Goal: Task Accomplishment & Management: Manage account settings

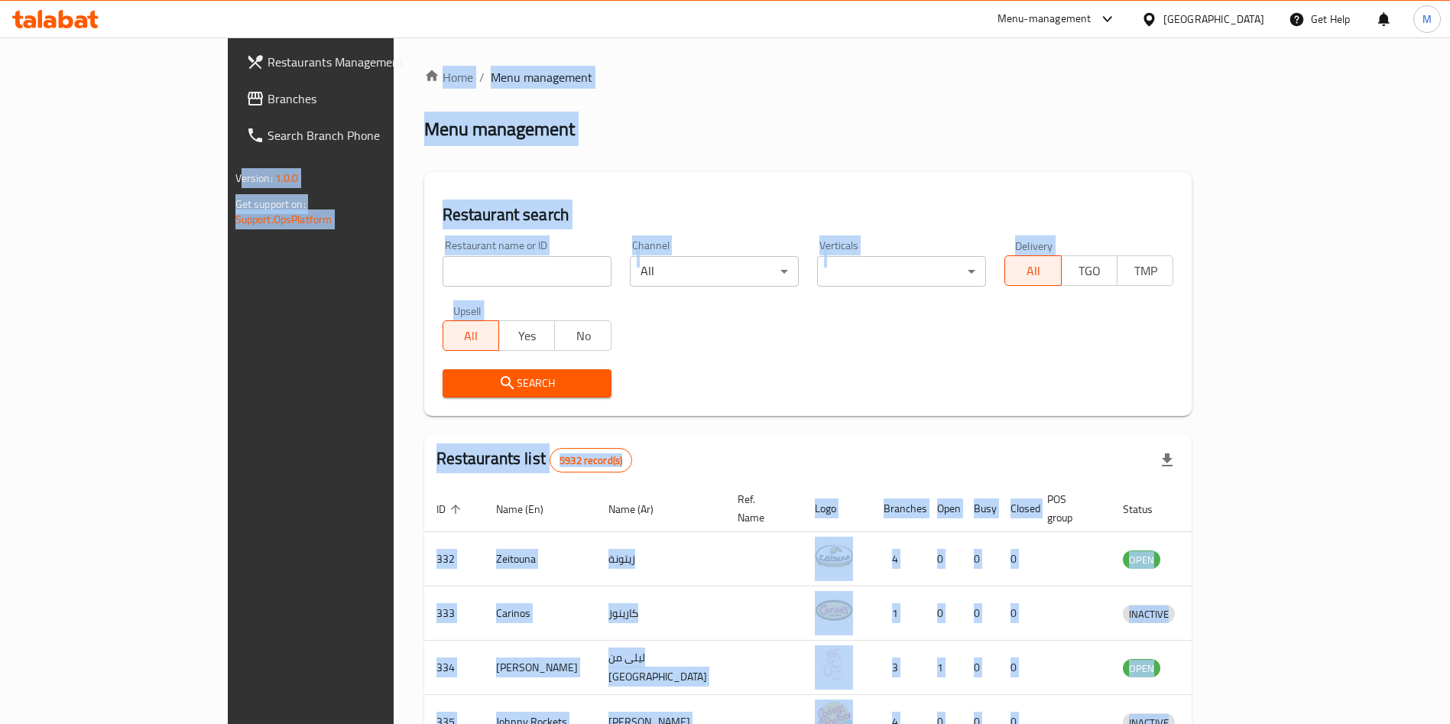
click at [234, 44] on link "Restaurants Management" at bounding box center [352, 62] width 236 height 37
click at [496, 127] on div "Menu management" at bounding box center [808, 129] width 768 height 24
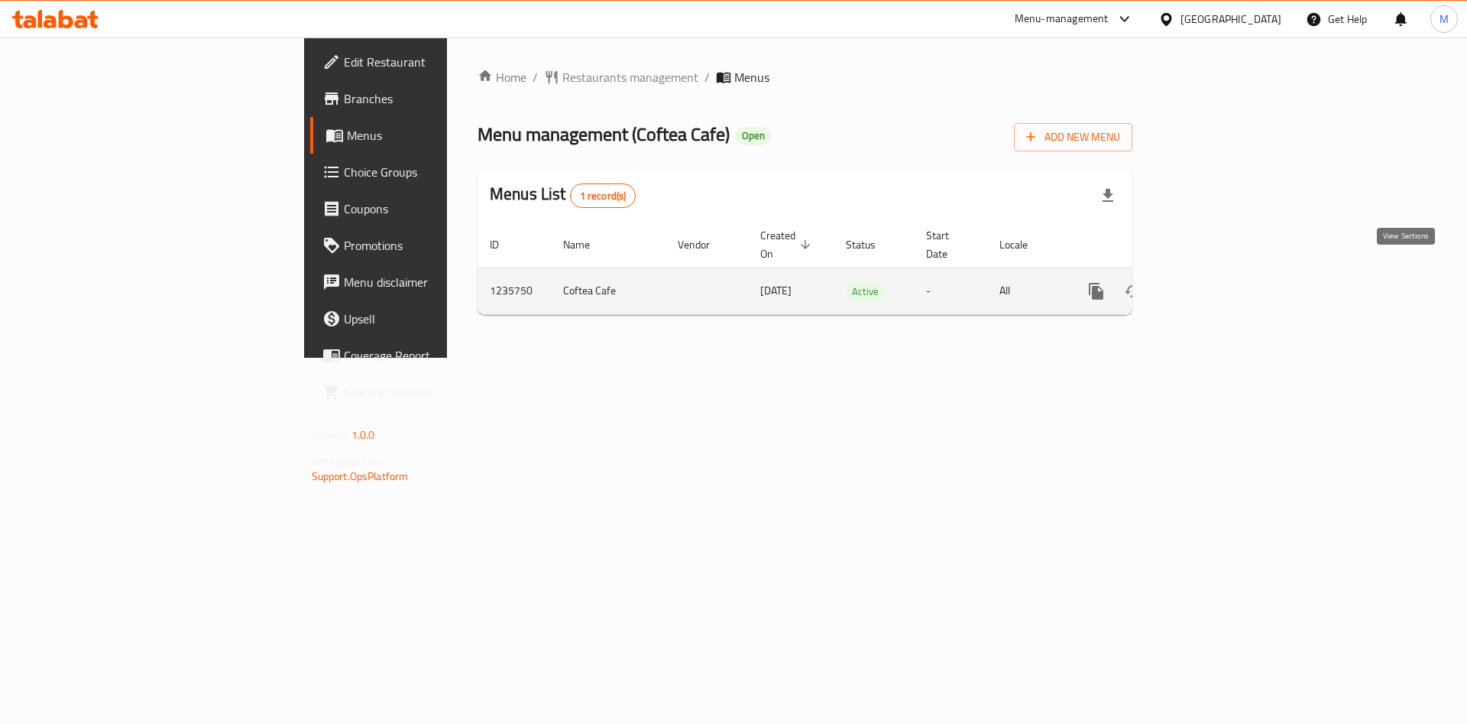
click at [1225, 277] on link "enhanced table" at bounding box center [1206, 291] width 37 height 37
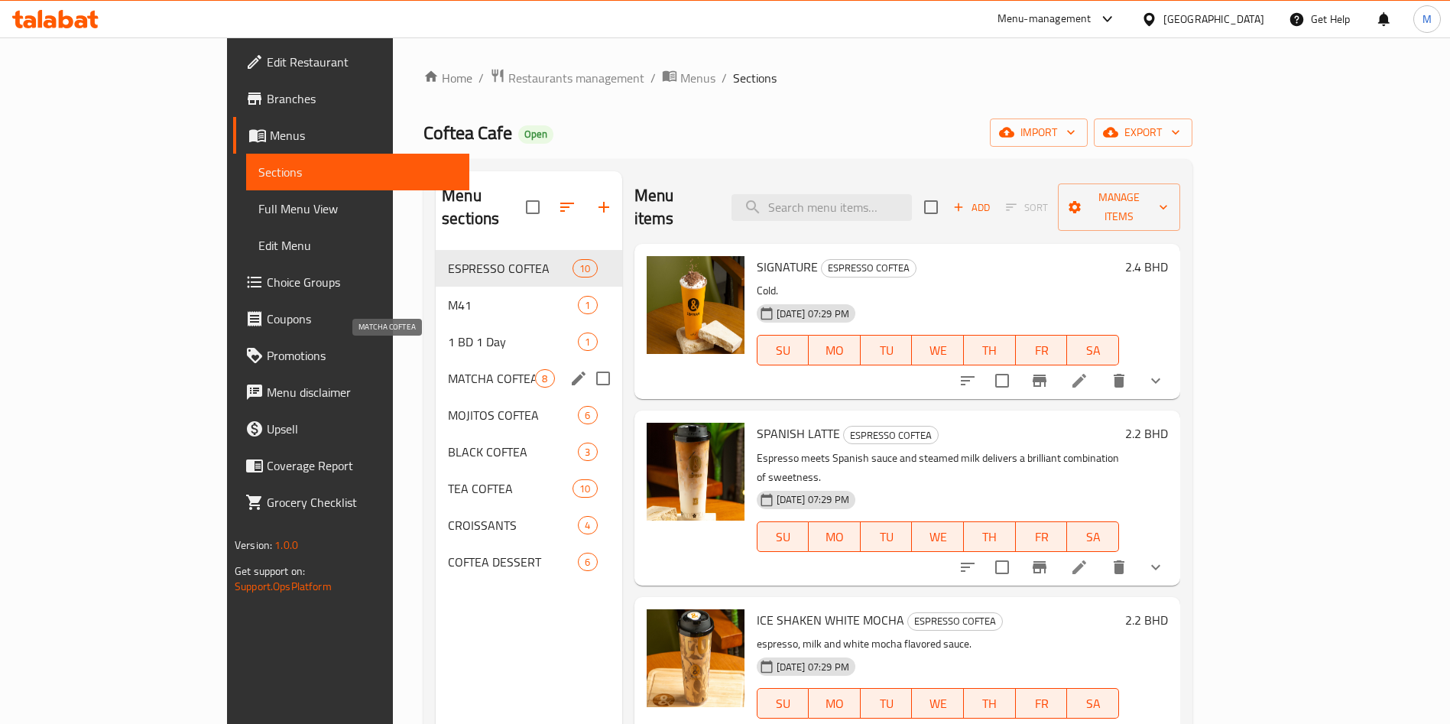
click at [448, 369] on span "MATCHA COFTEA" at bounding box center [491, 378] width 87 height 18
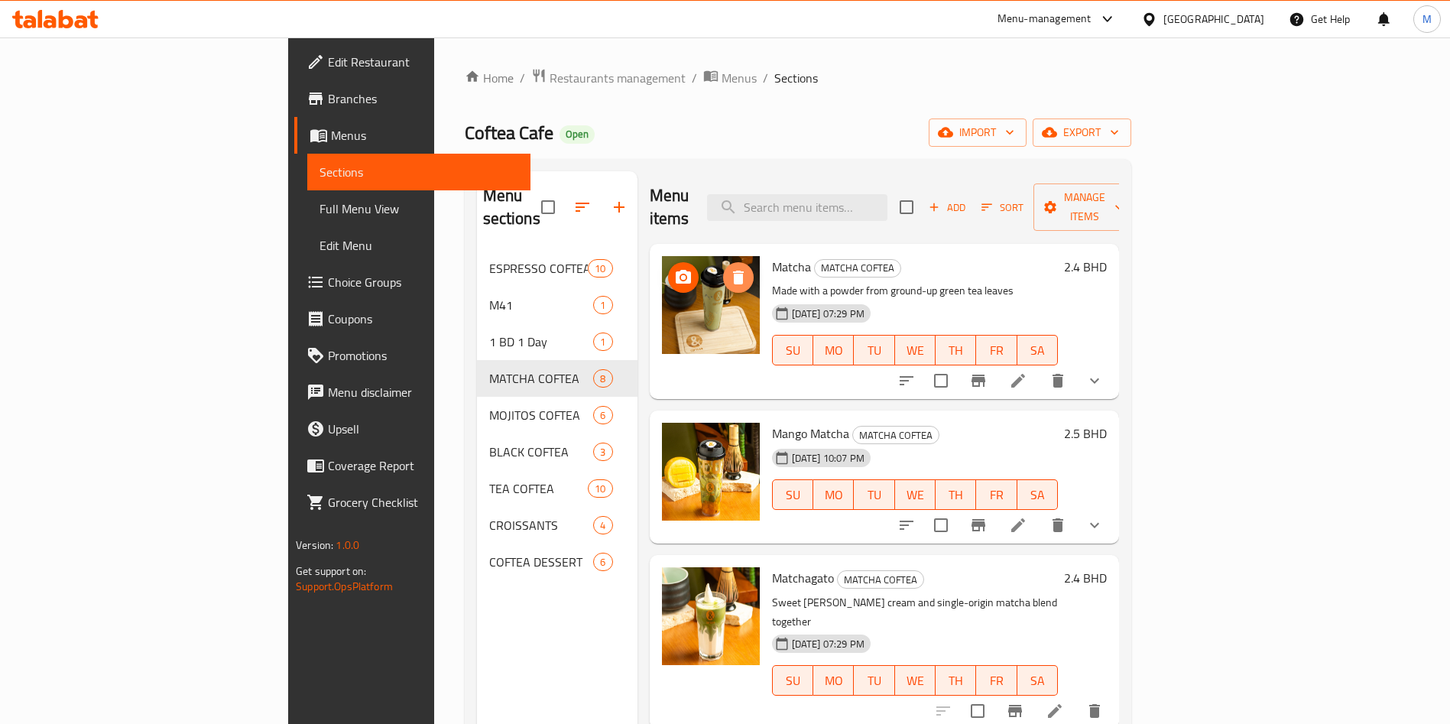
click at [729, 268] on icon "delete image" at bounding box center [738, 277] width 18 height 18
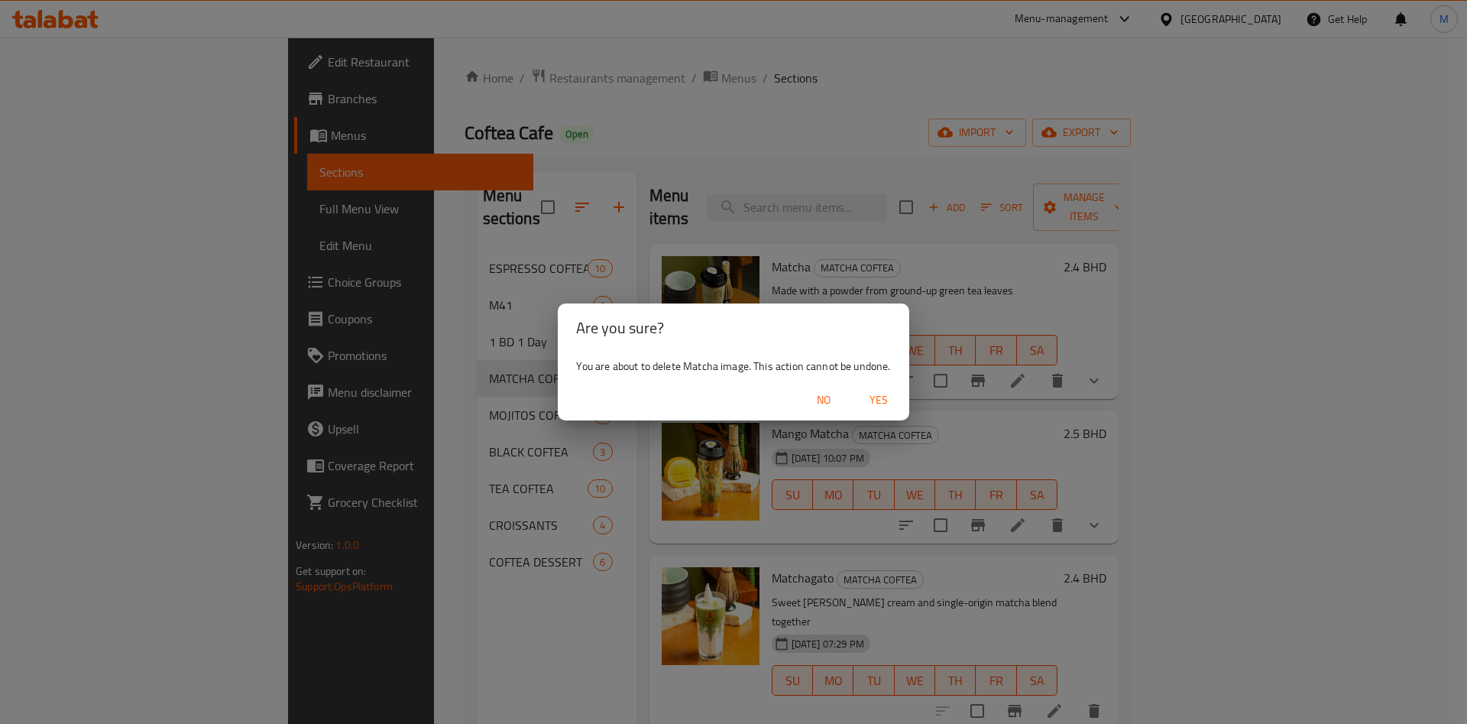
click at [832, 397] on span "No" at bounding box center [824, 400] width 37 height 19
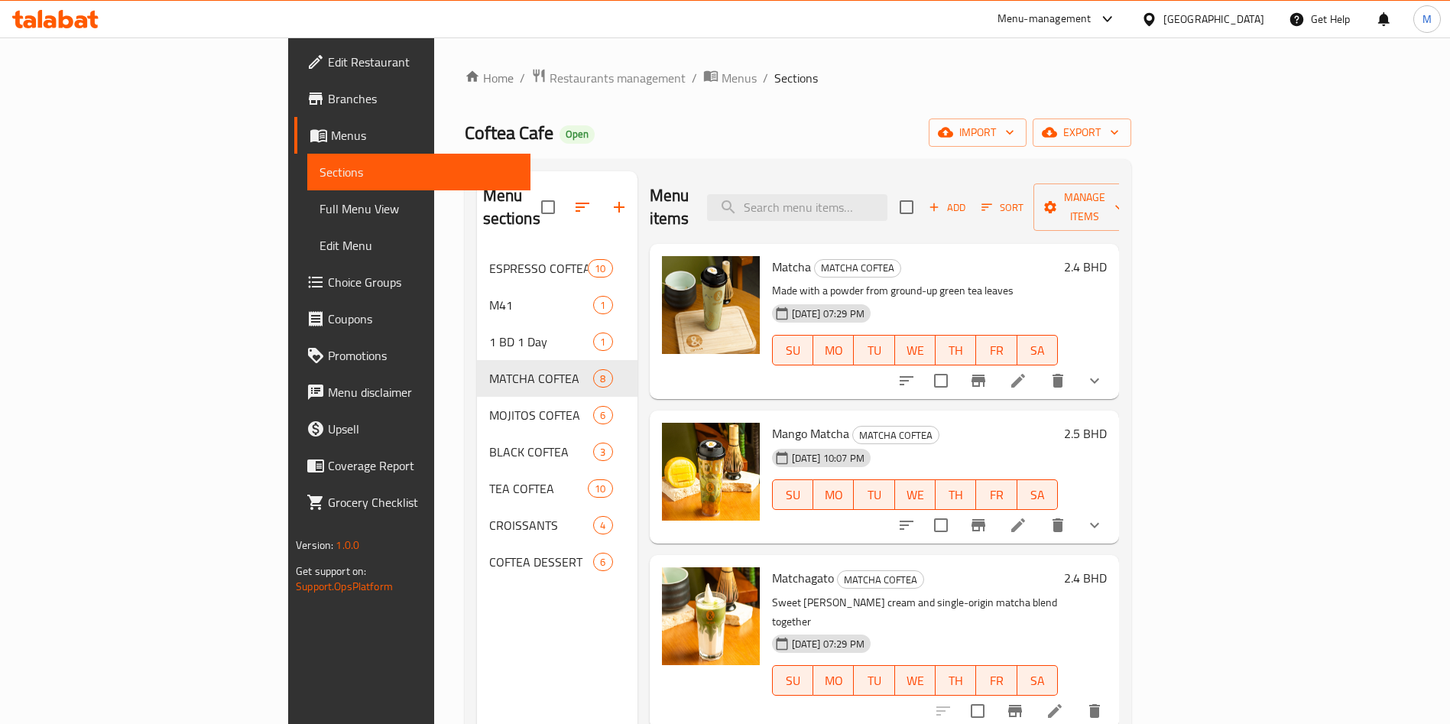
click at [772, 255] on span "Matcha" at bounding box center [791, 266] width 39 height 23
drag, startPoint x: 716, startPoint y: 235, endPoint x: 738, endPoint y: 243, distance: 23.4
click at [772, 256] on h6 "Matcha MATCHA COFTEA" at bounding box center [915, 266] width 286 height 21
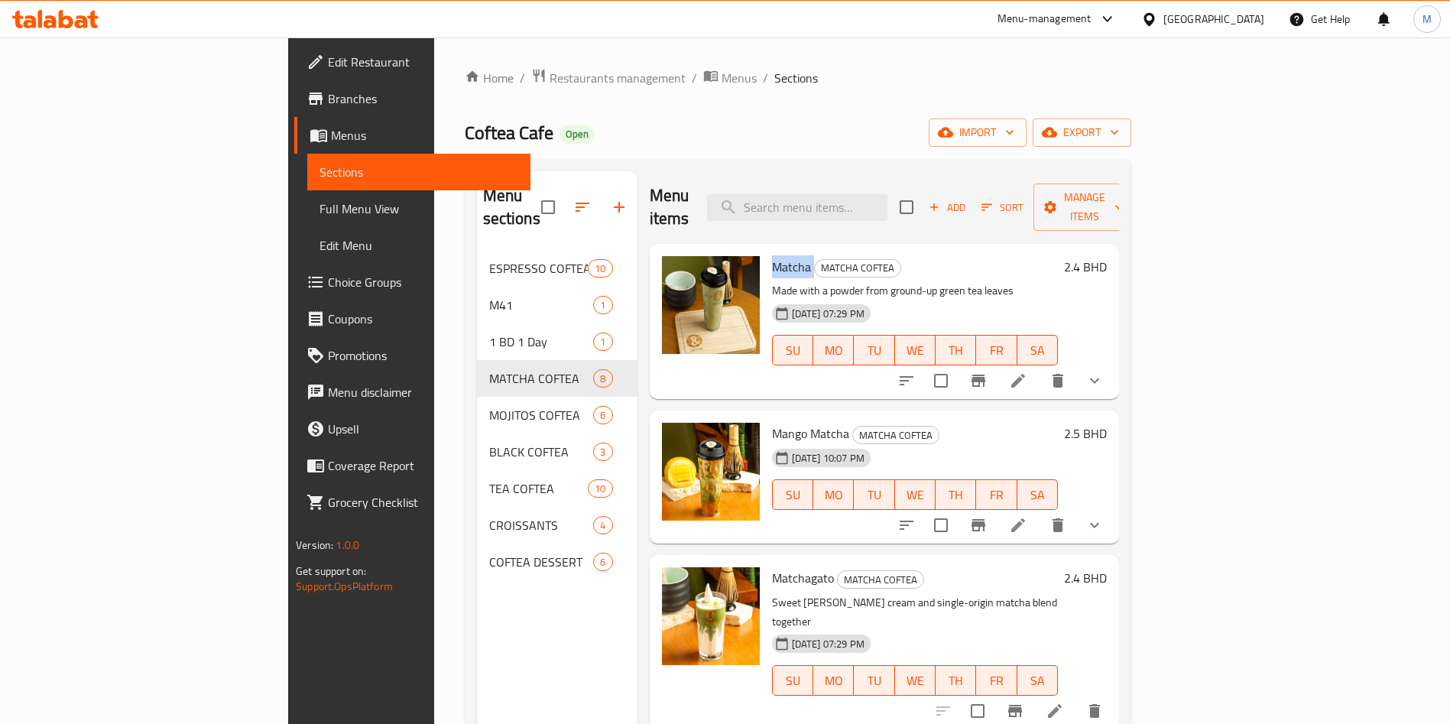
click at [772, 256] on h6 "Matcha MATCHA COFTEA" at bounding box center [915, 266] width 286 height 21
copy h6 "Matcha"
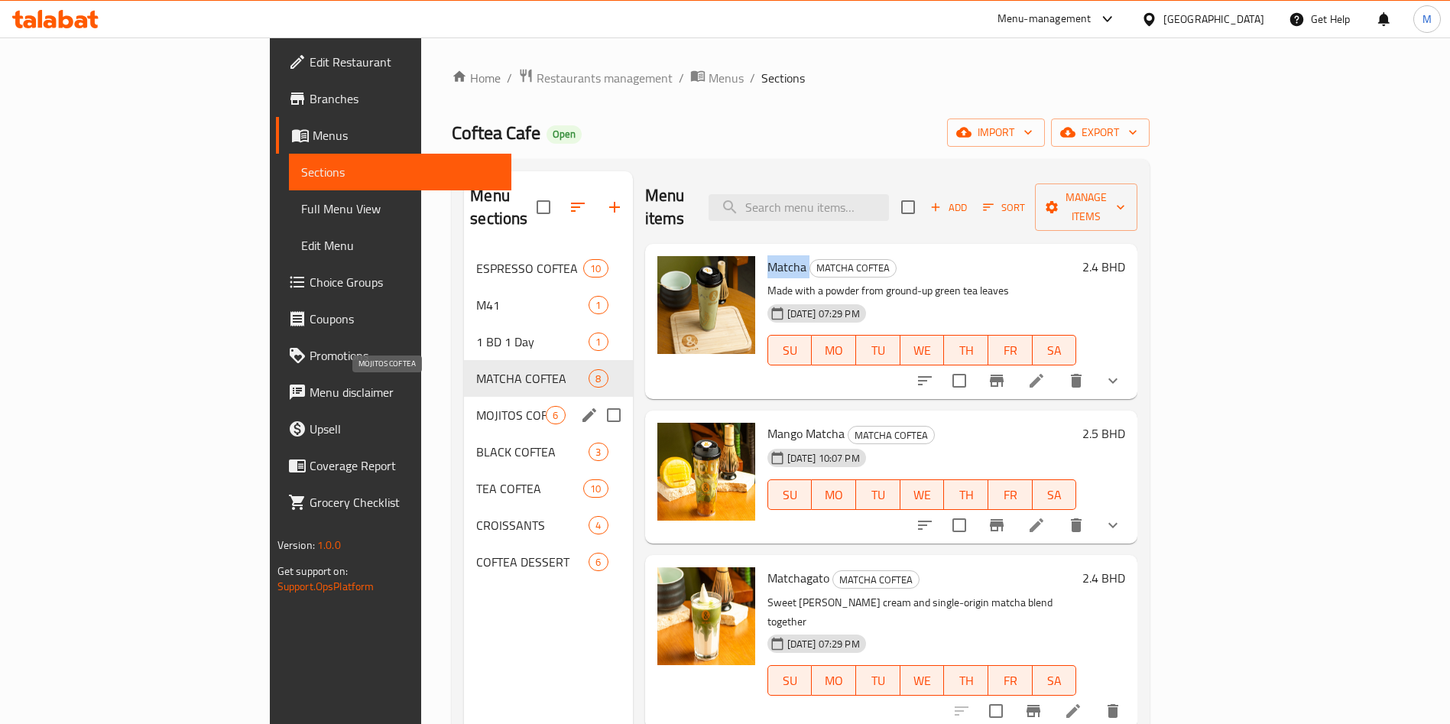
click at [476, 406] on span "MOJITOS COFTEA" at bounding box center [511, 415] width 70 height 18
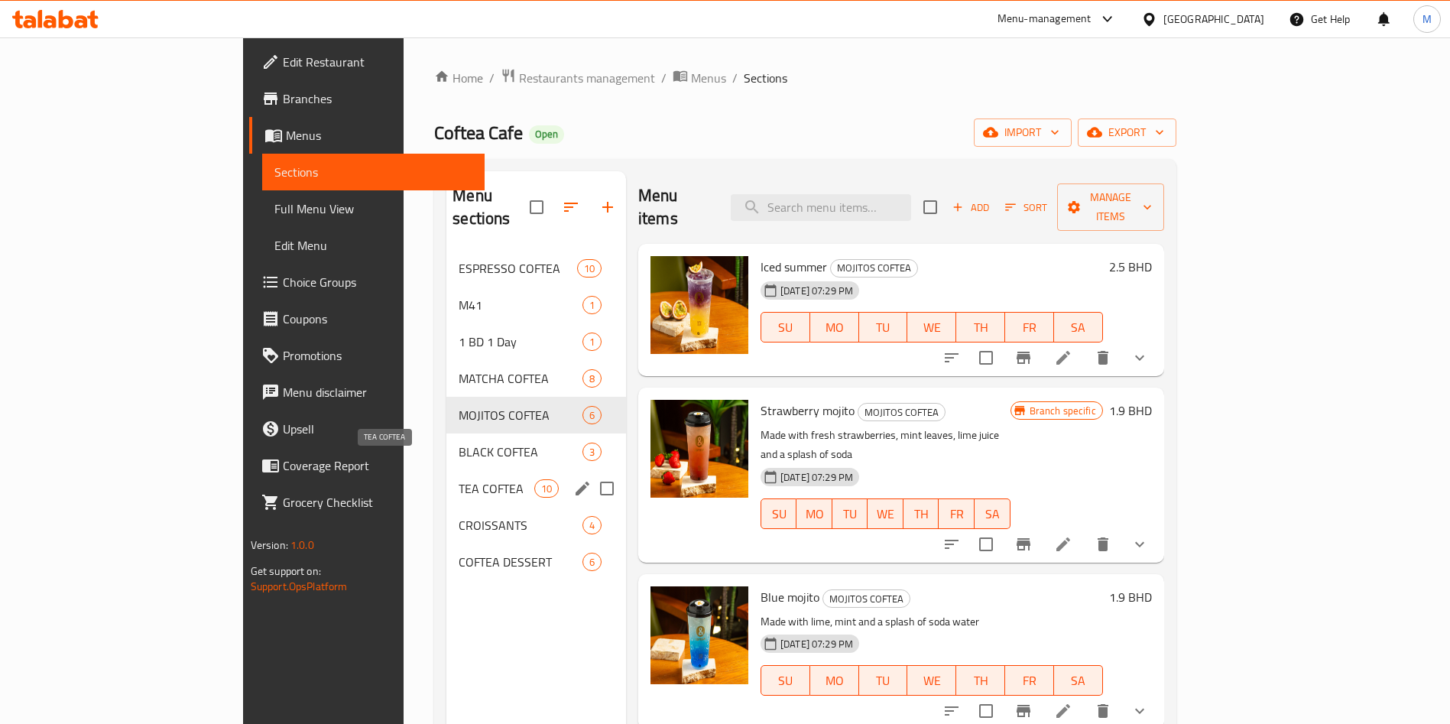
click at [446, 475] on div "TEA COFTEA 10" at bounding box center [536, 488] width 180 height 37
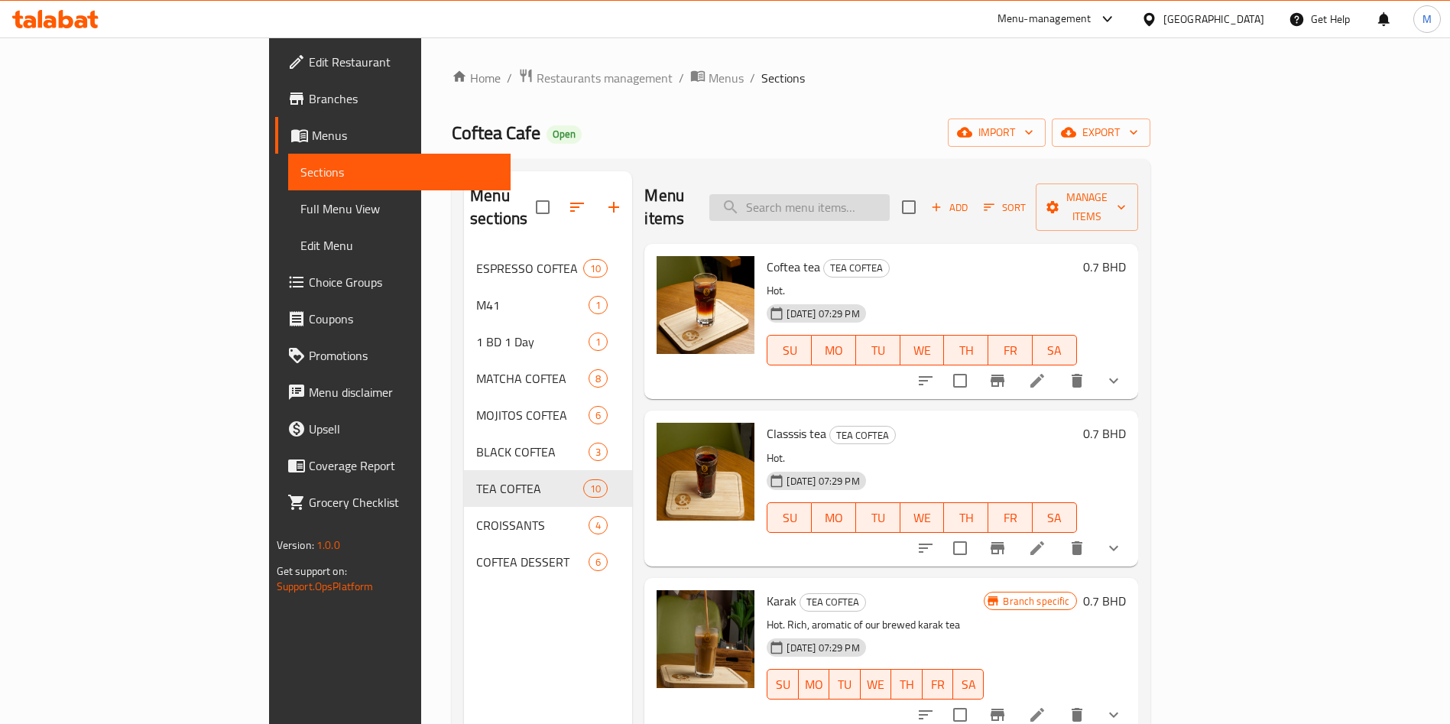
click at [890, 194] on input "search" at bounding box center [799, 207] width 180 height 27
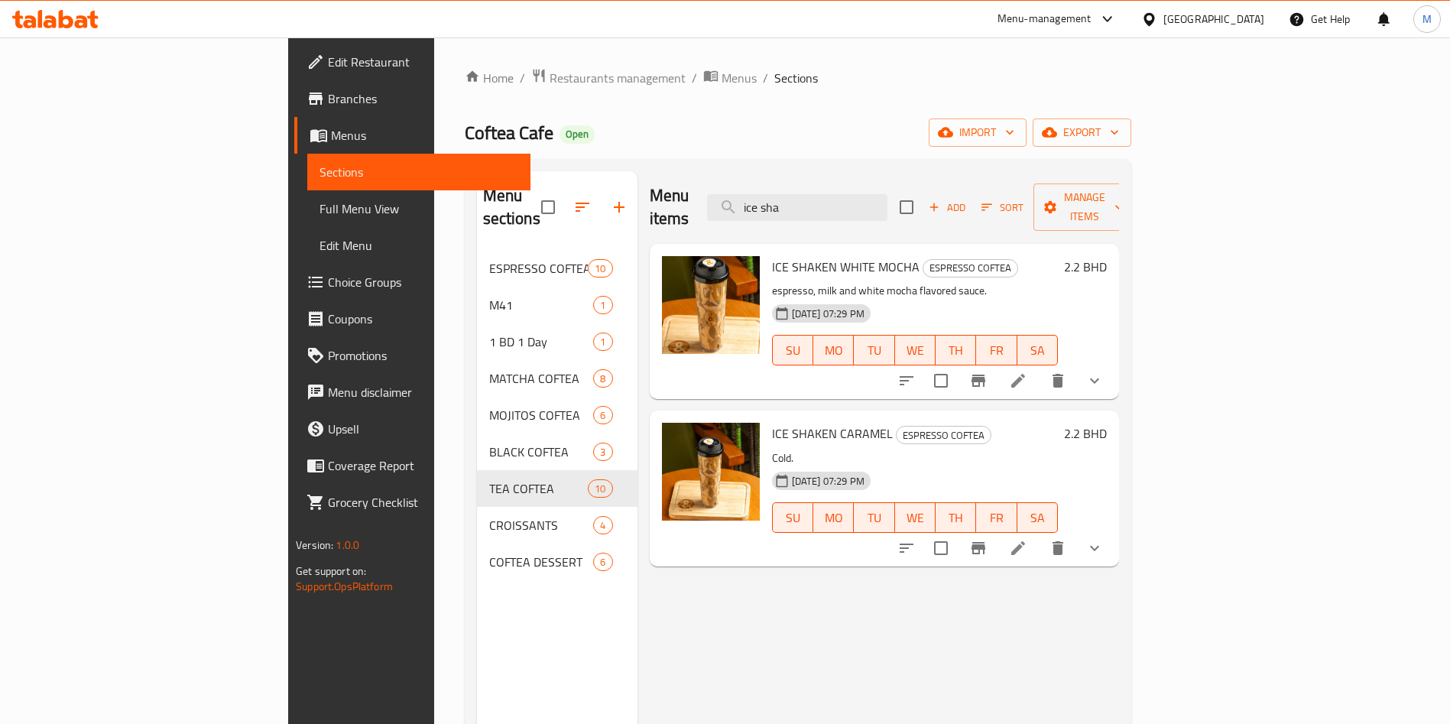
type input "ice sha"
click at [772, 281] on p "espresso, milk and white mocha flavored sauce." at bounding box center [915, 290] width 286 height 19
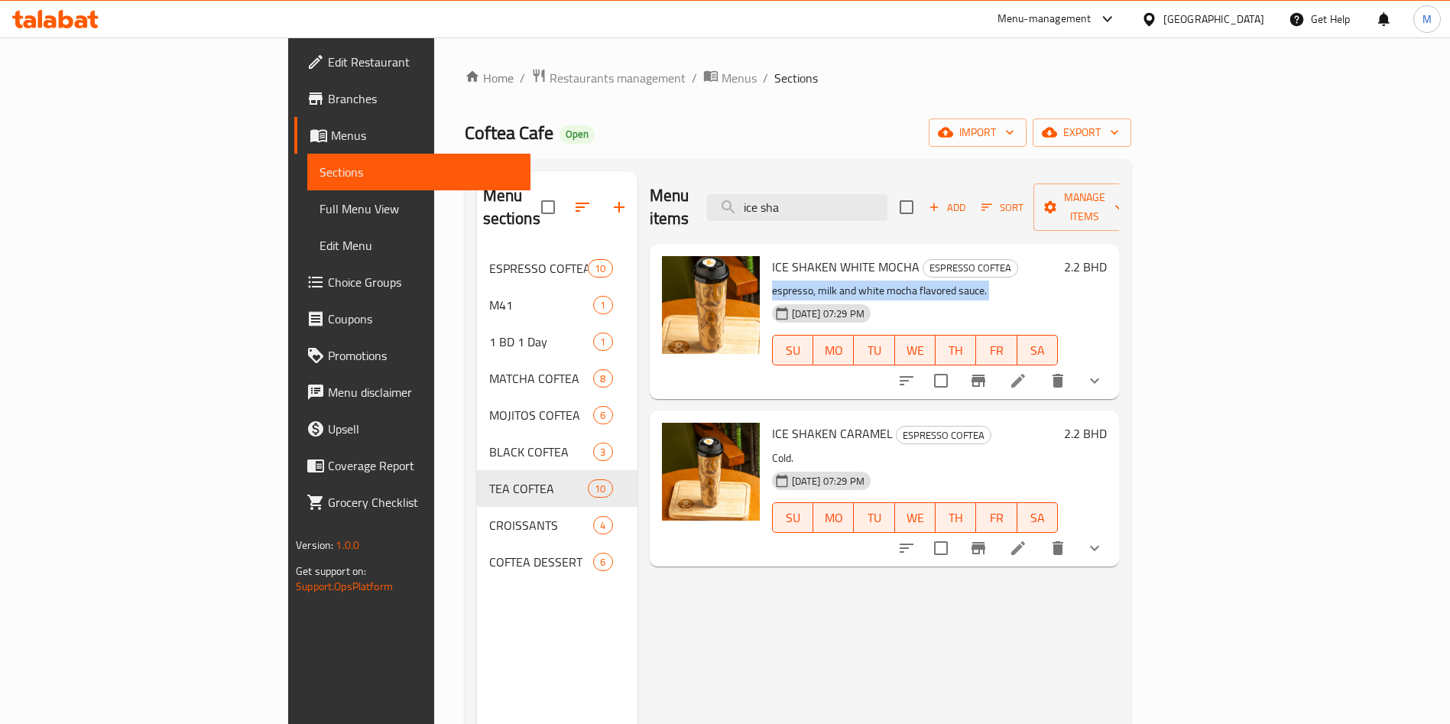
click at [772, 281] on p "espresso, milk and white mocha flavored sauce." at bounding box center [915, 290] width 286 height 19
click at [772, 255] on span "ICE SHAKEN WHITE MOCHA" at bounding box center [845, 266] width 147 height 23
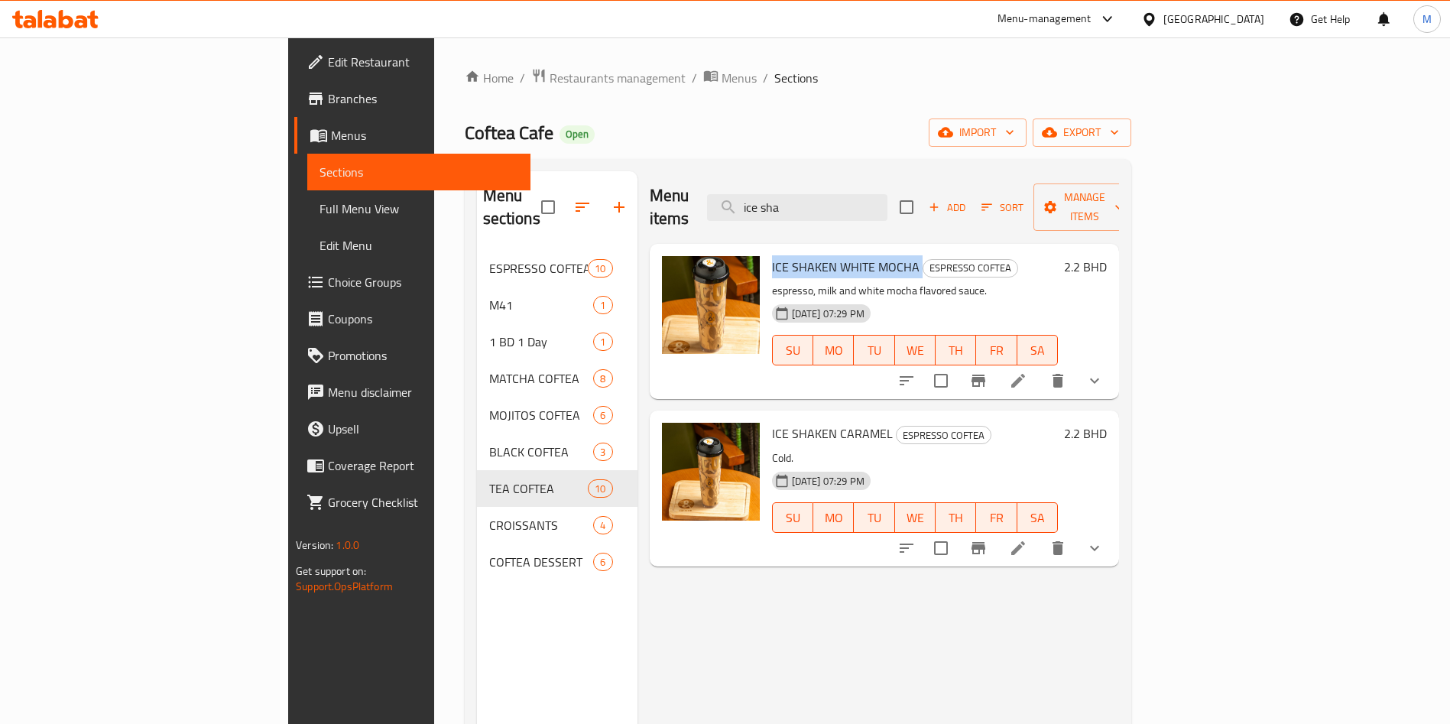
copy h6 "ICE SHAKEN WHITE MOCHA"
click at [794, 422] on span "ICE SHAKEN CARAMEL" at bounding box center [832, 433] width 121 height 23
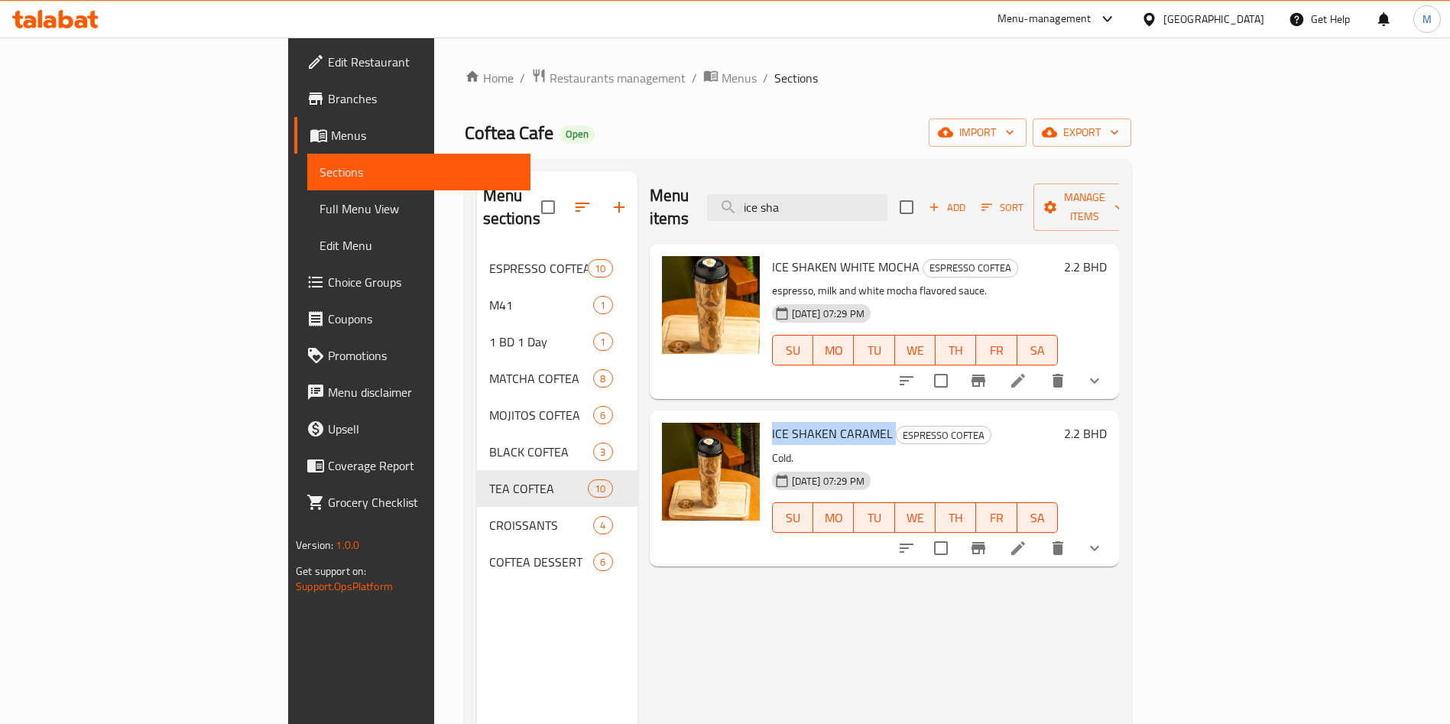
click at [794, 422] on span "ICE SHAKEN CARAMEL" at bounding box center [832, 433] width 121 height 23
copy h6 "ICE SHAKEN CARAMEL"
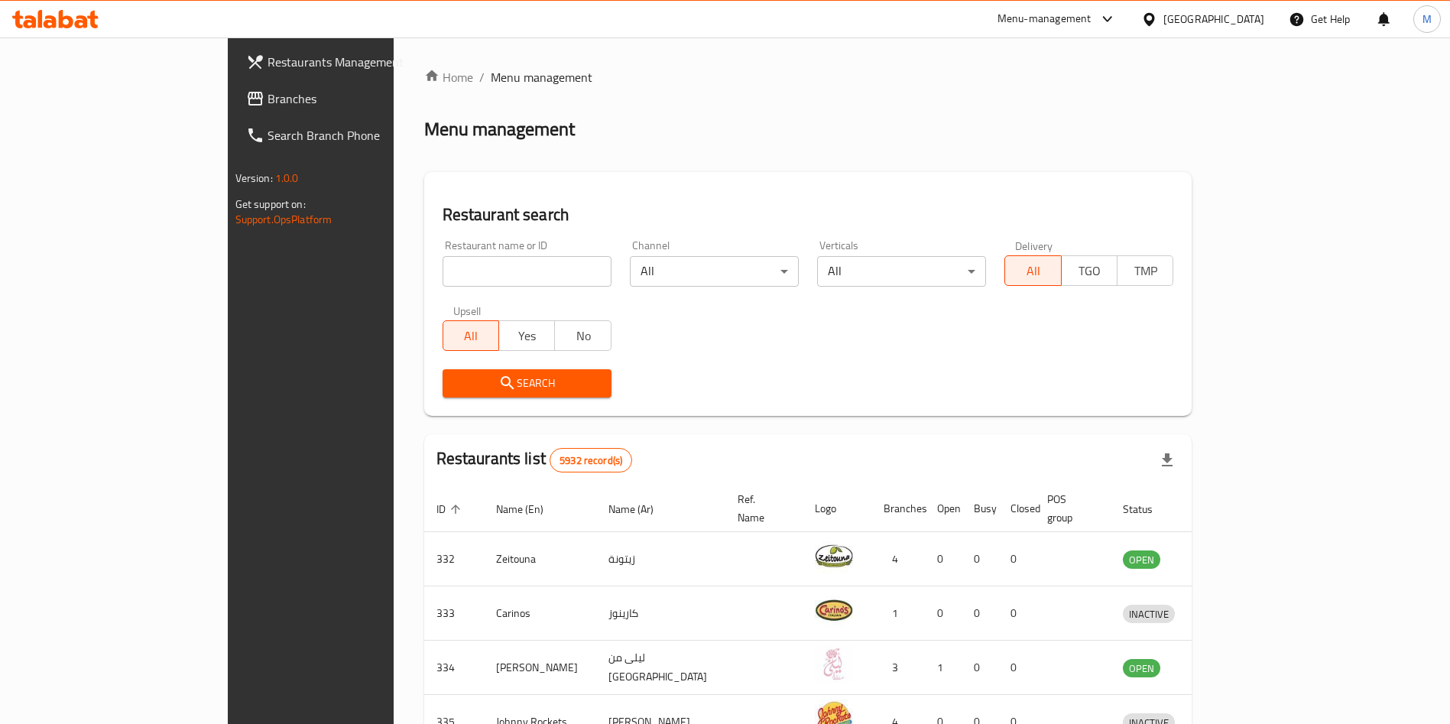
click at [442, 262] on input "search" at bounding box center [526, 271] width 169 height 31
type input "v"
click at [476, 267] on input "v" at bounding box center [526, 271] width 169 height 31
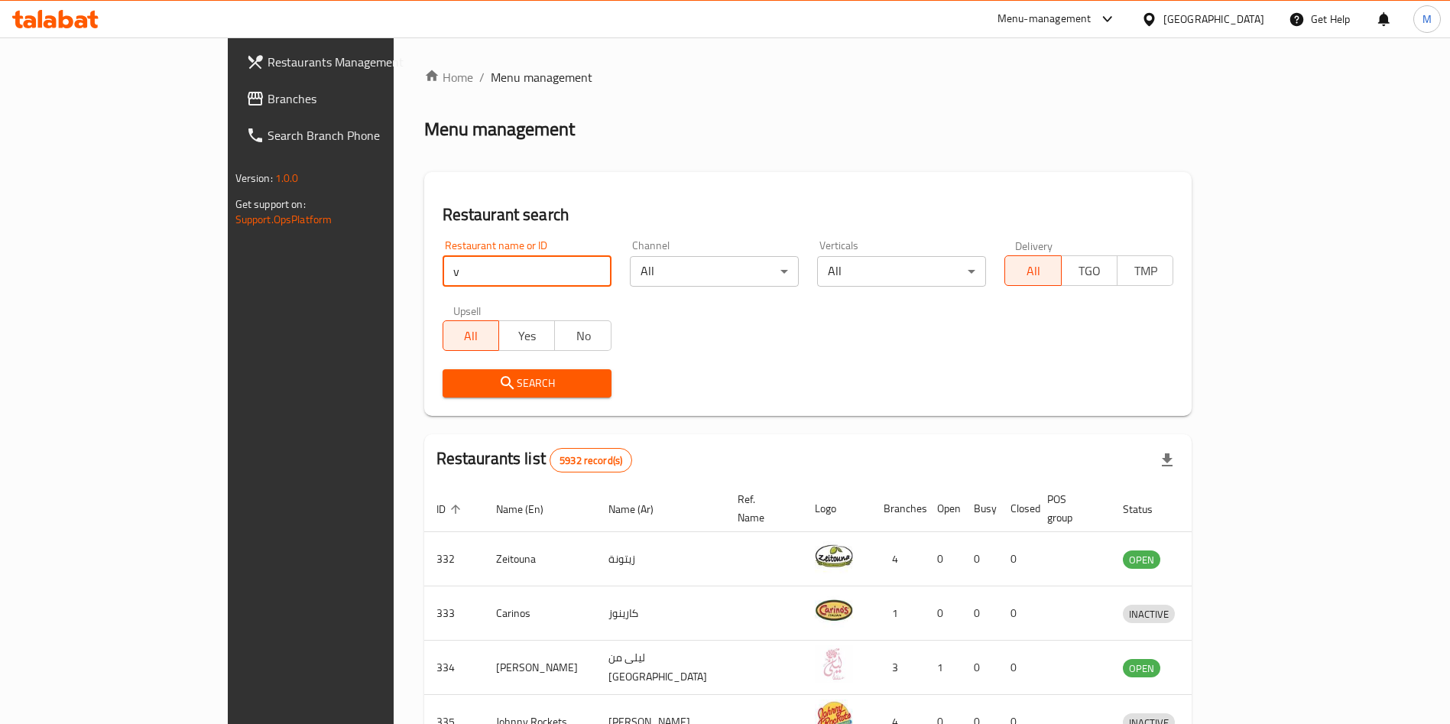
click at [476, 267] on input "v" at bounding box center [526, 271] width 169 height 31
type input "="
click at [424, 410] on div "Restaurant search Restaurant name or ID Crepele for Crepes and Waffles Restaura…" at bounding box center [808, 294] width 768 height 244
click at [433, 399] on div "Search" at bounding box center [526, 383] width 187 height 47
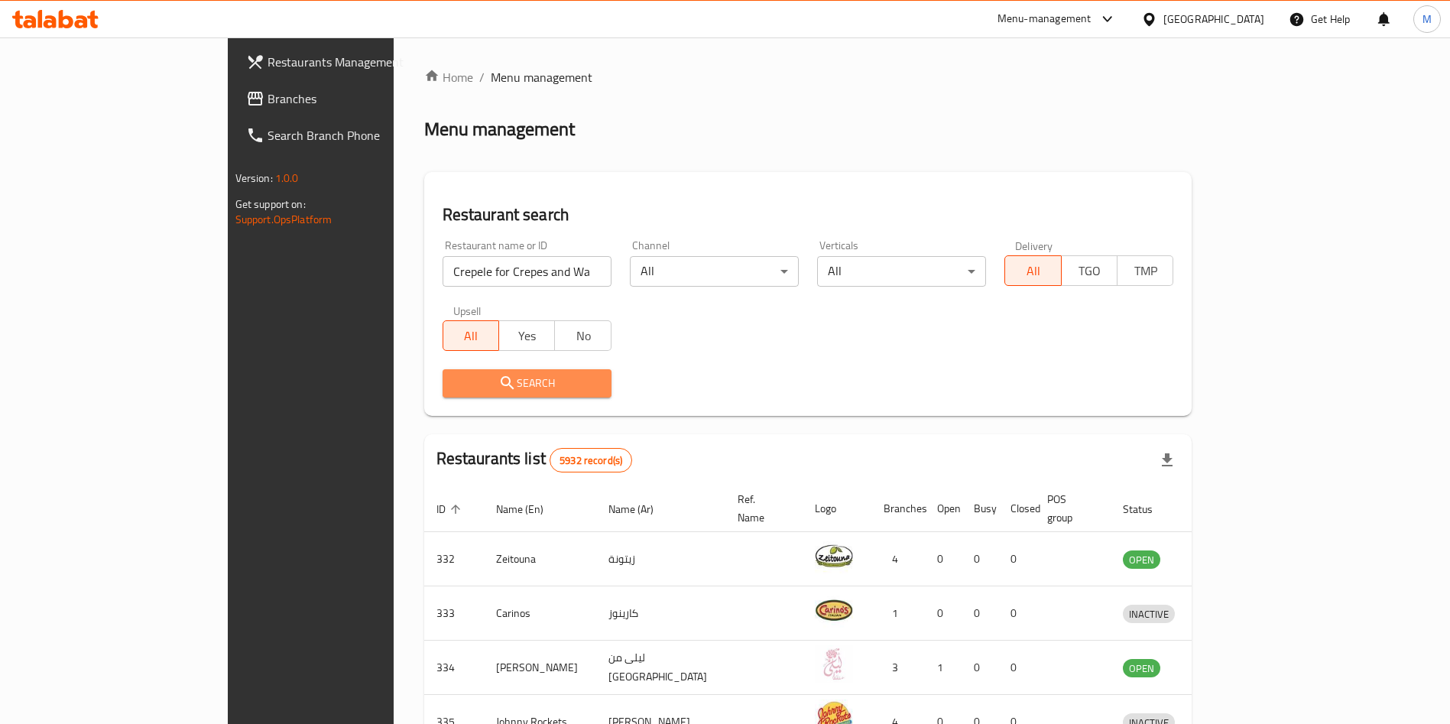
click at [455, 388] on span "Search" at bounding box center [527, 383] width 144 height 19
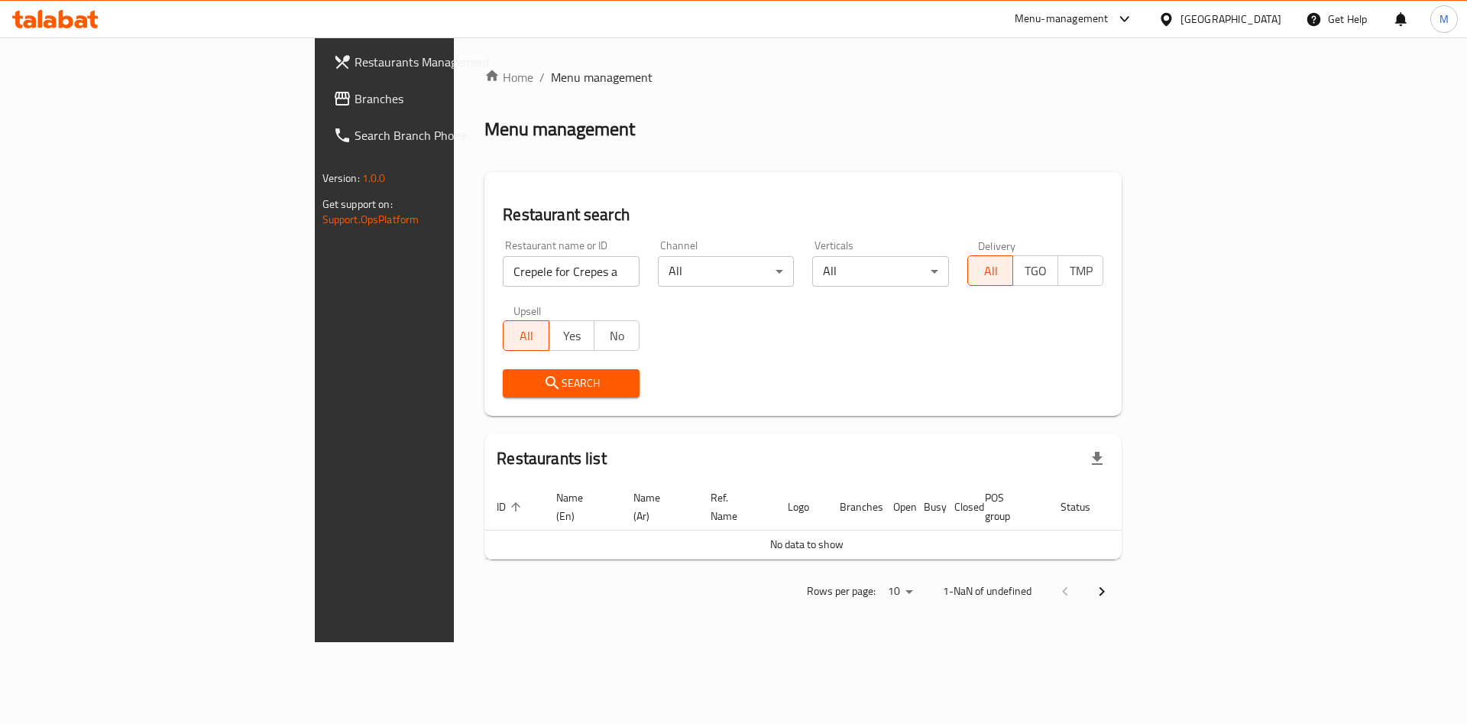
click at [503, 266] on input "Crepele for Crepes and Waffles" at bounding box center [571, 271] width 137 height 31
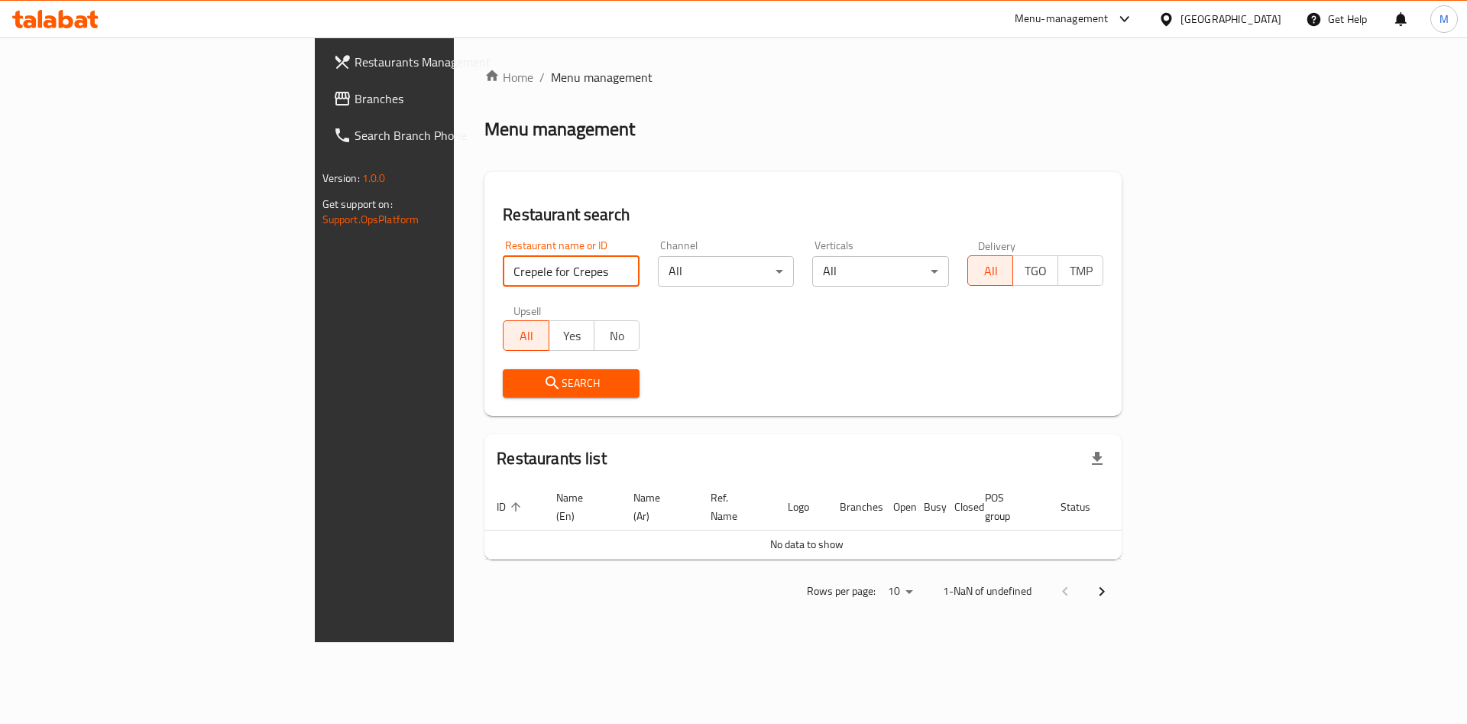
type input "Crepele for Crepes"
click button "Search" at bounding box center [571, 383] width 137 height 28
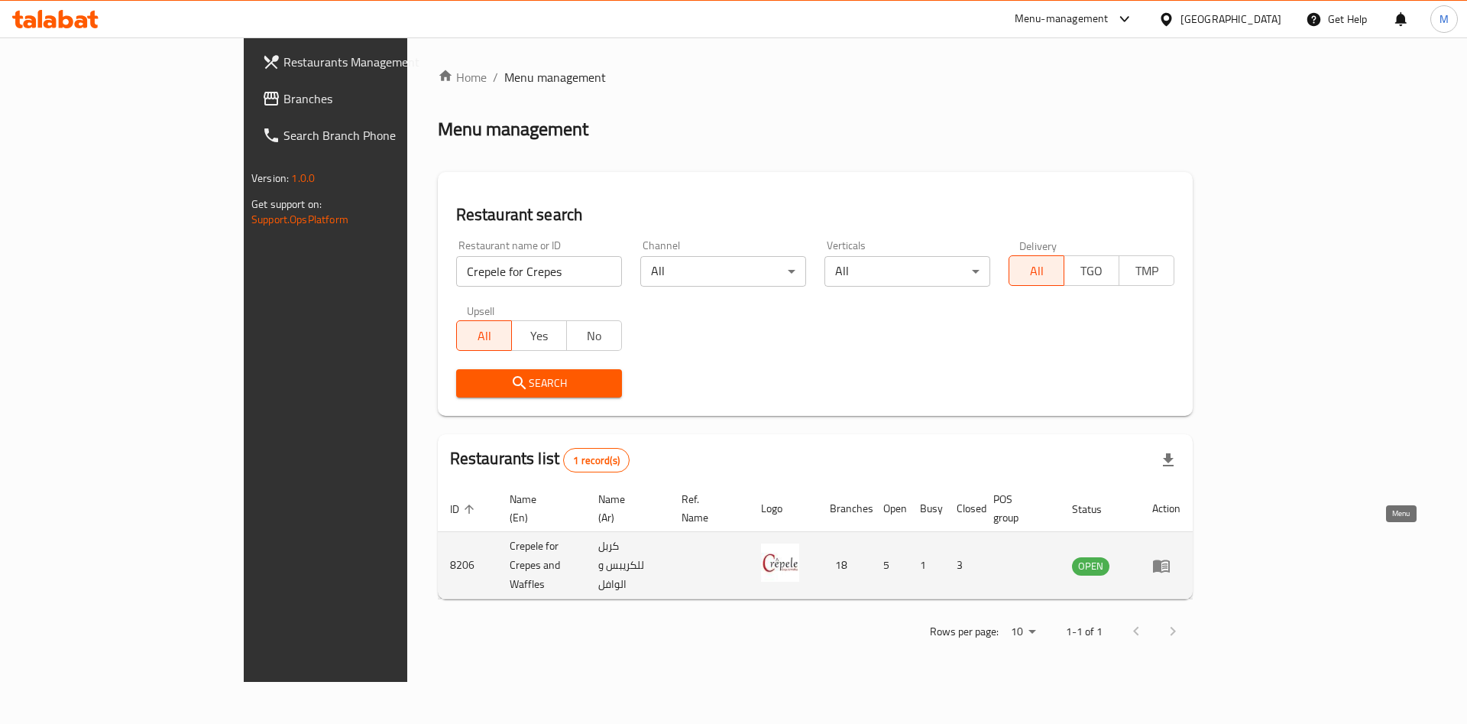
click at [1181, 556] on link "enhanced table" at bounding box center [1166, 565] width 28 height 18
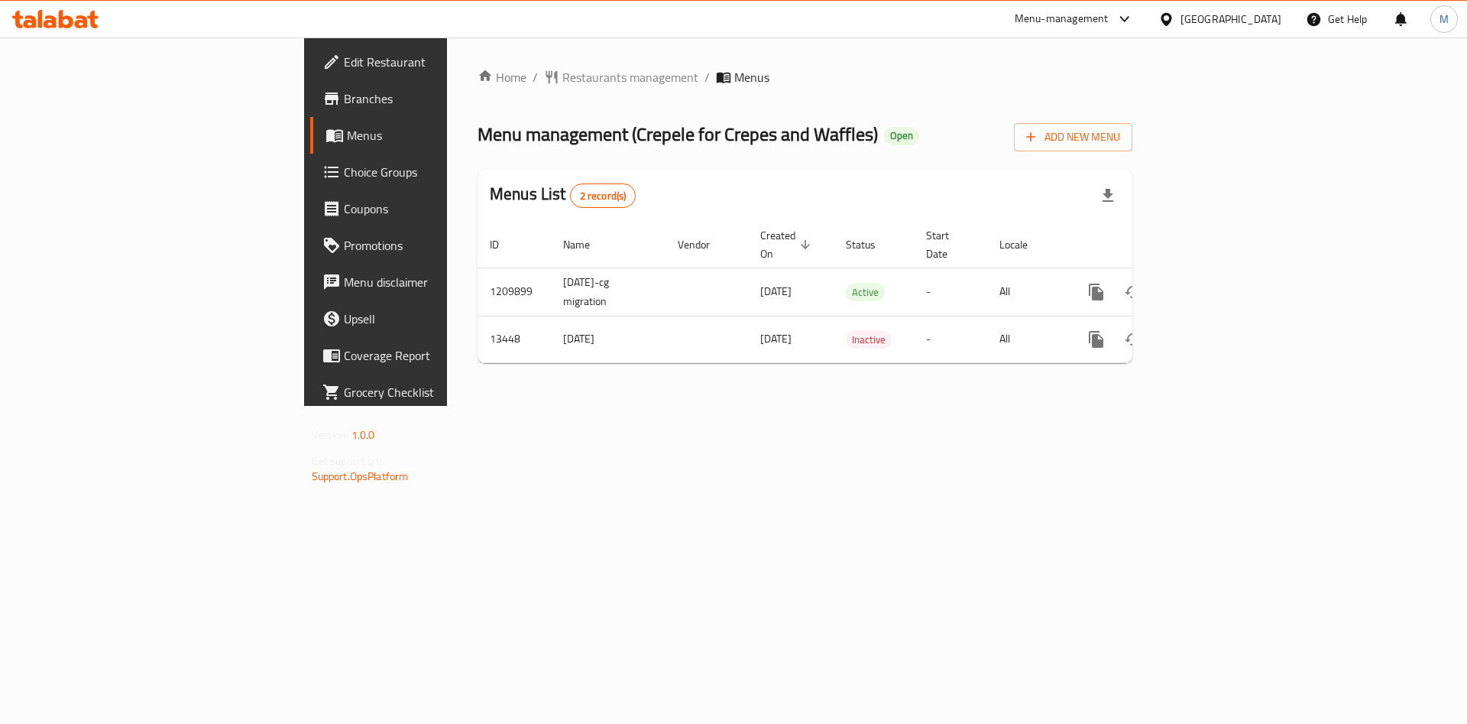
click at [344, 98] on span "Branches" at bounding box center [440, 98] width 193 height 18
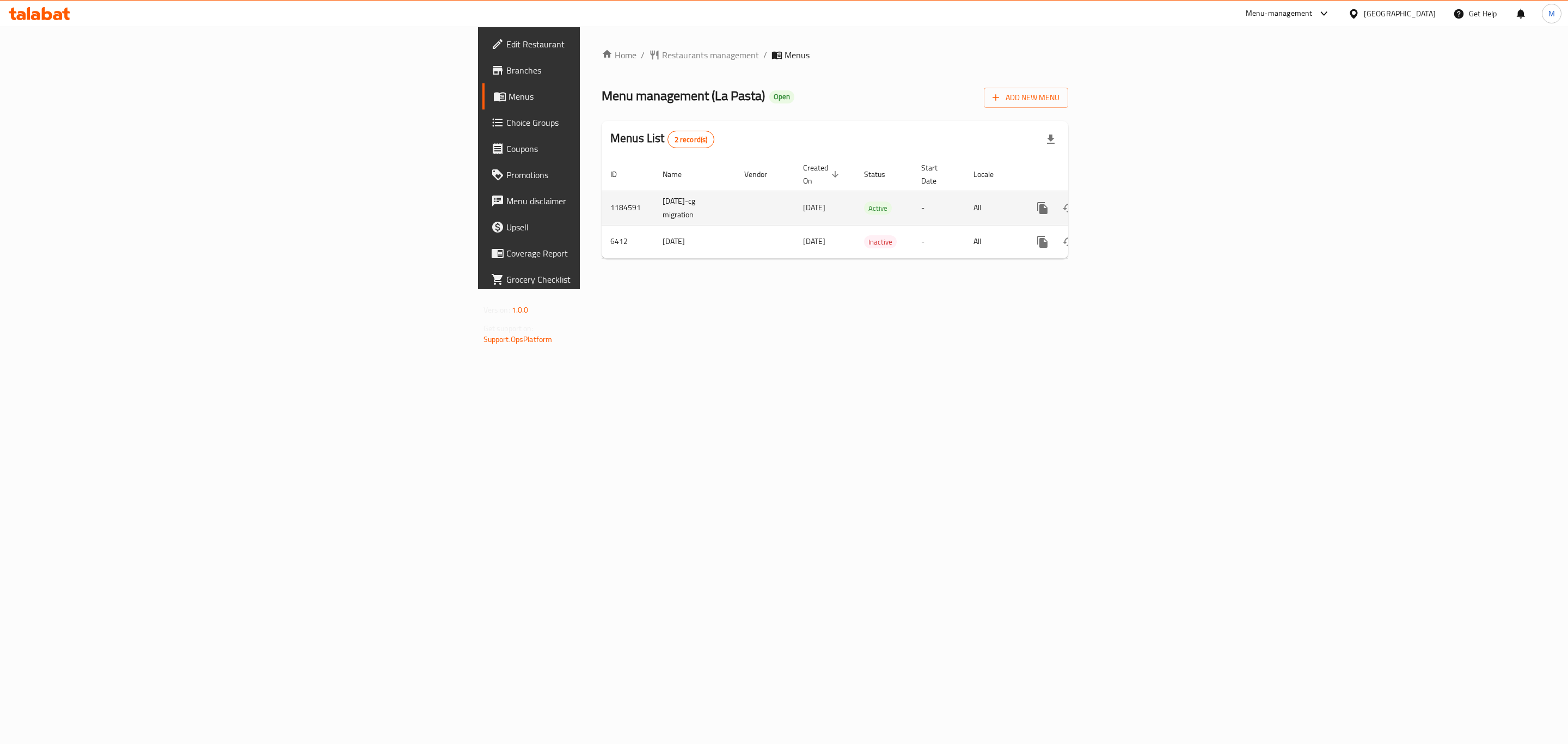
click at [1128, 202] on icon "enhanced table" at bounding box center [1121, 208] width 13 height 13
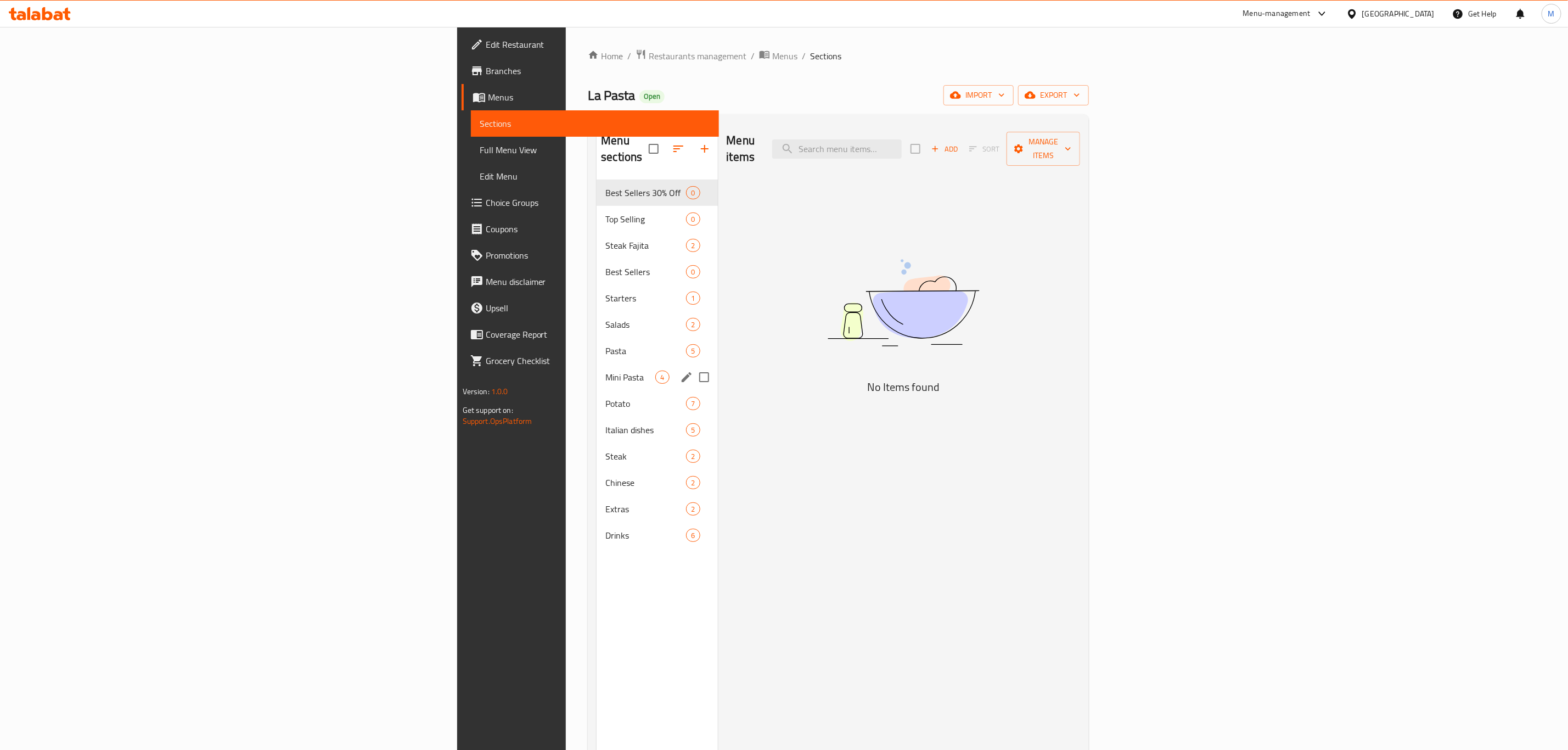
click at [597, 364] on div "Mini Pasta 4" at bounding box center [657, 377] width 121 height 27
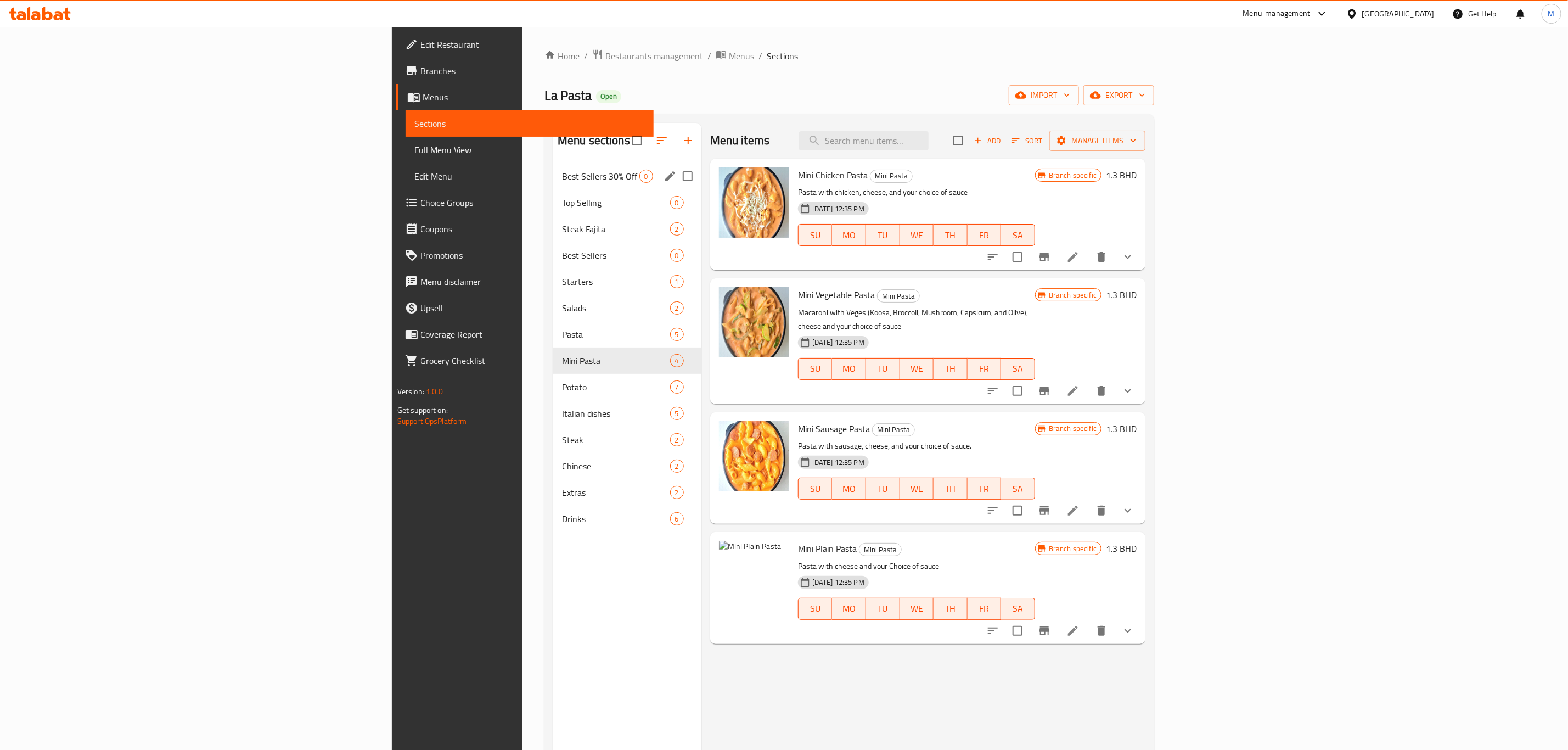
click at [553, 168] on div "Best Sellers 30% Off 0" at bounding box center [627, 176] width 148 height 27
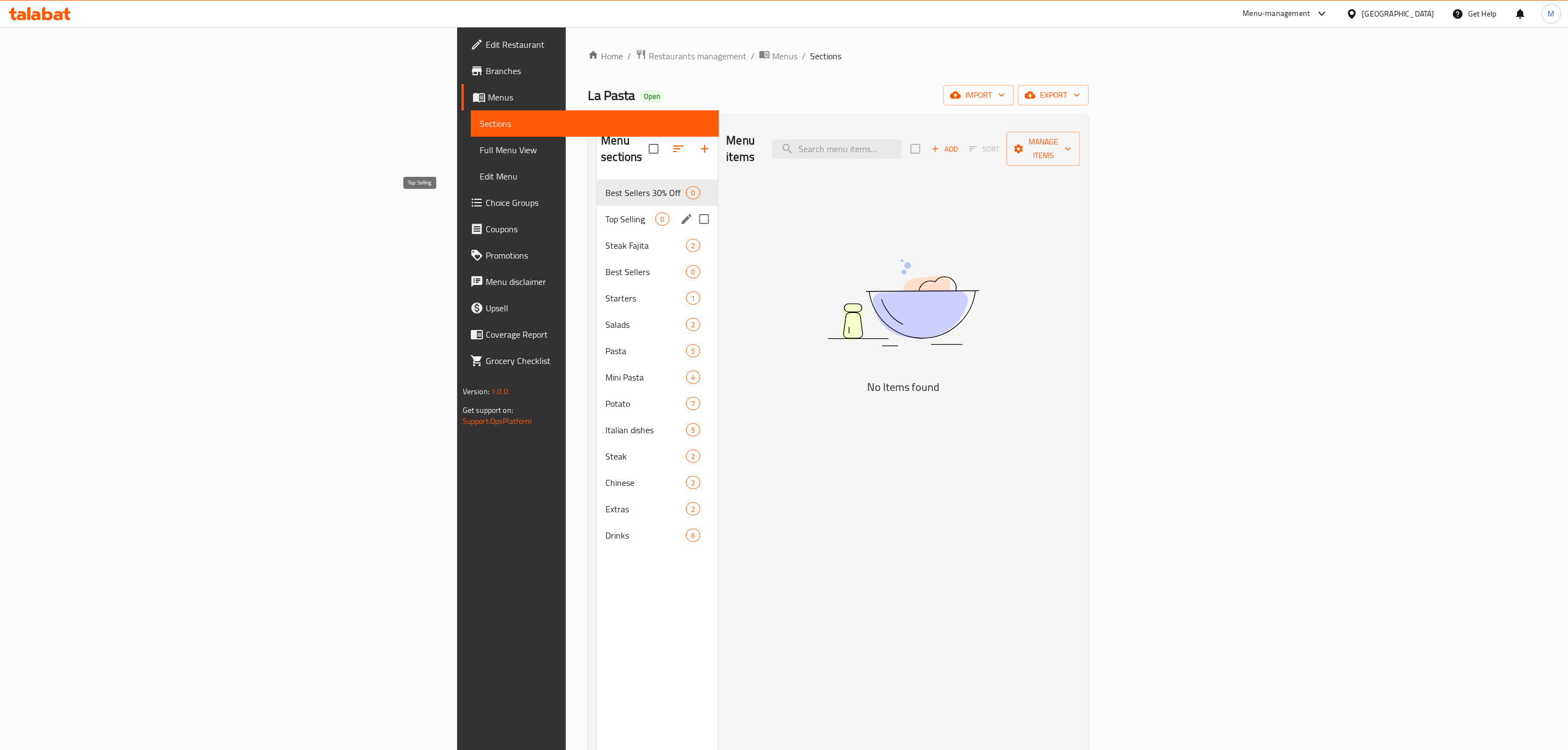
click at [606, 213] on span "Top Selling" at bounding box center [631, 219] width 50 height 13
click at [606, 186] on span "Best Sellers 30% Off" at bounding box center [631, 193] width 50 height 13
click at [597, 232] on div "Steak Fajita 2" at bounding box center [657, 245] width 121 height 27
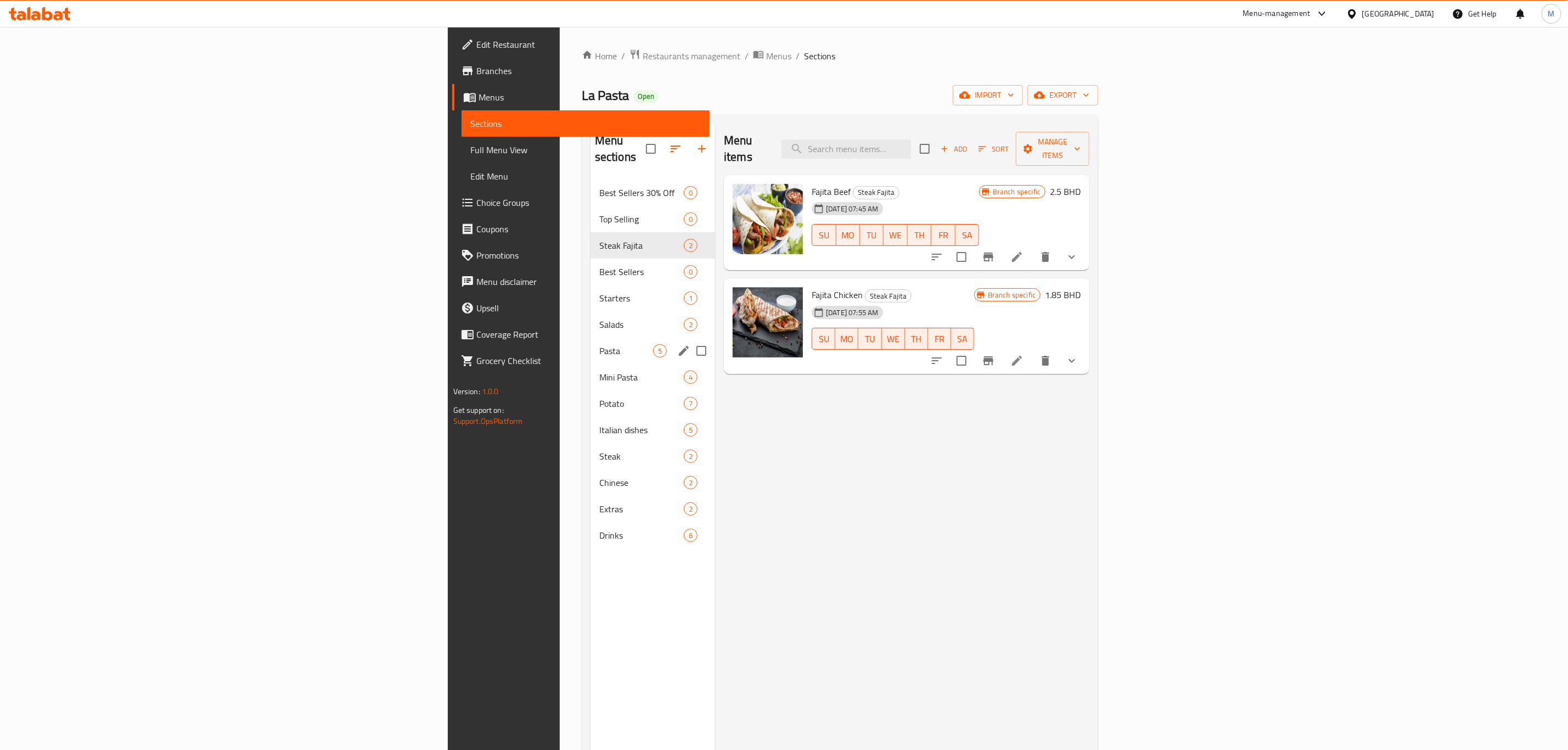
click at [590, 338] on div "Pasta 5" at bounding box center [652, 351] width 124 height 27
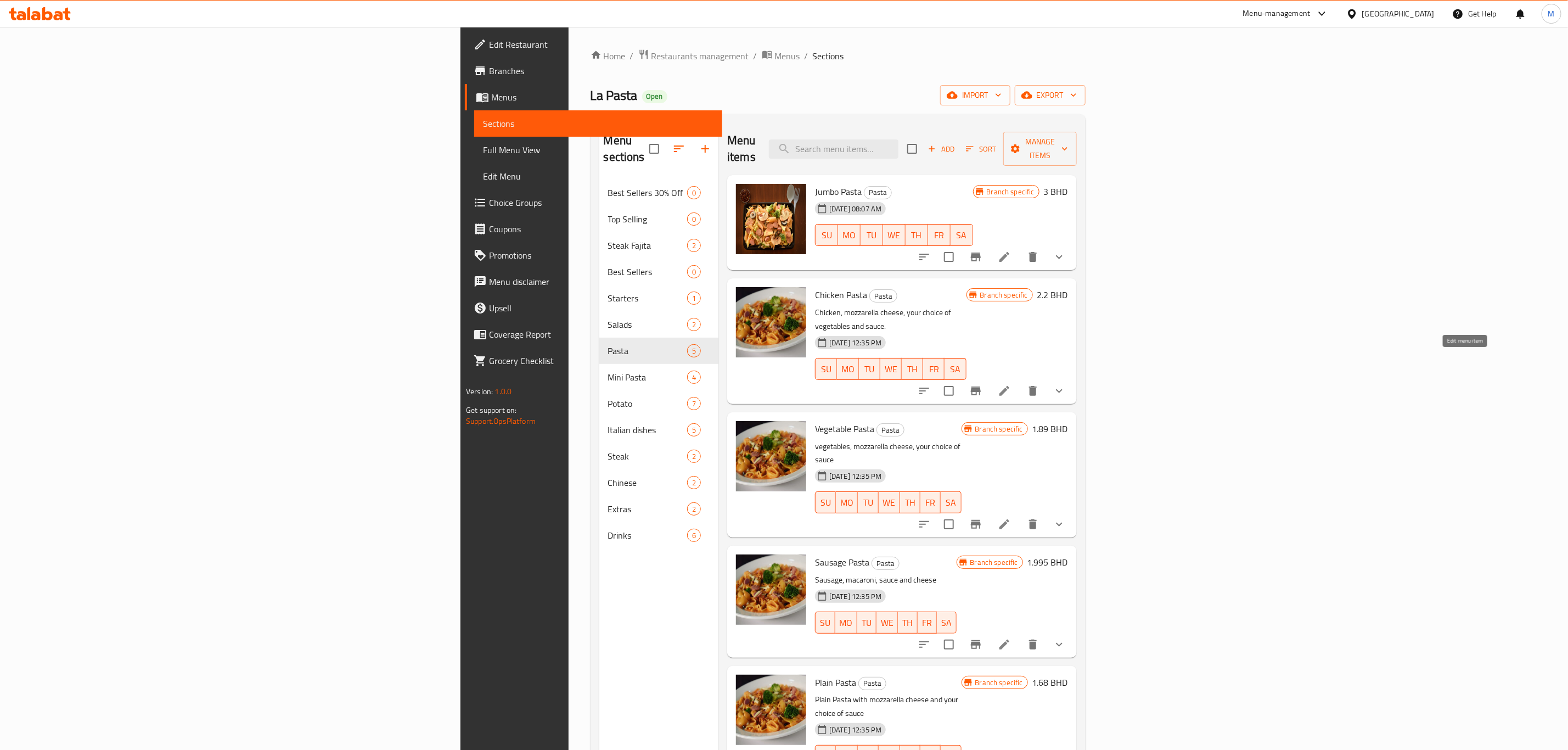
click at [1011, 384] on icon at bounding box center [1004, 391] width 13 height 13
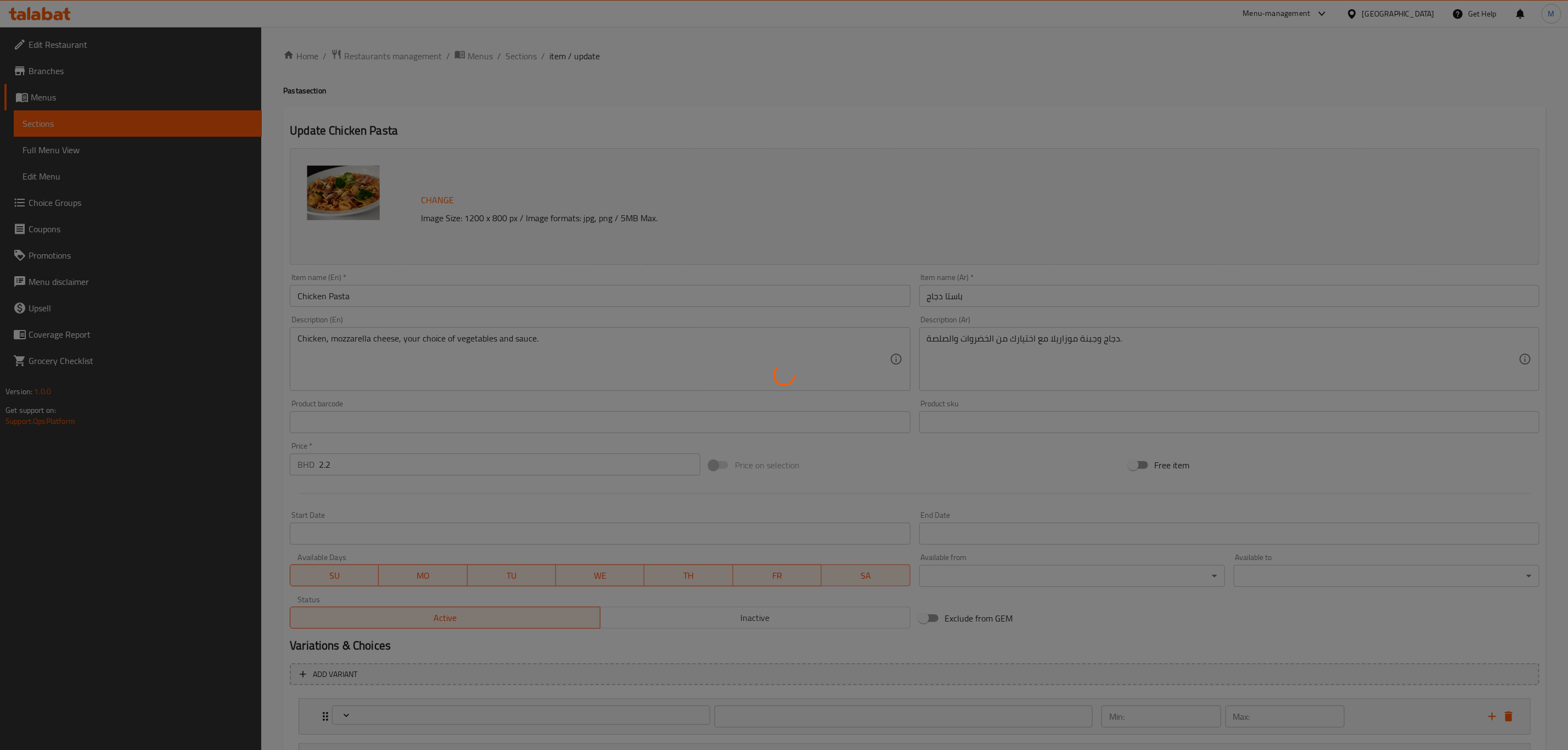
type input "اختيارك من الصلصة"
type input "1"
type input "اختيارك من"
type input "0"
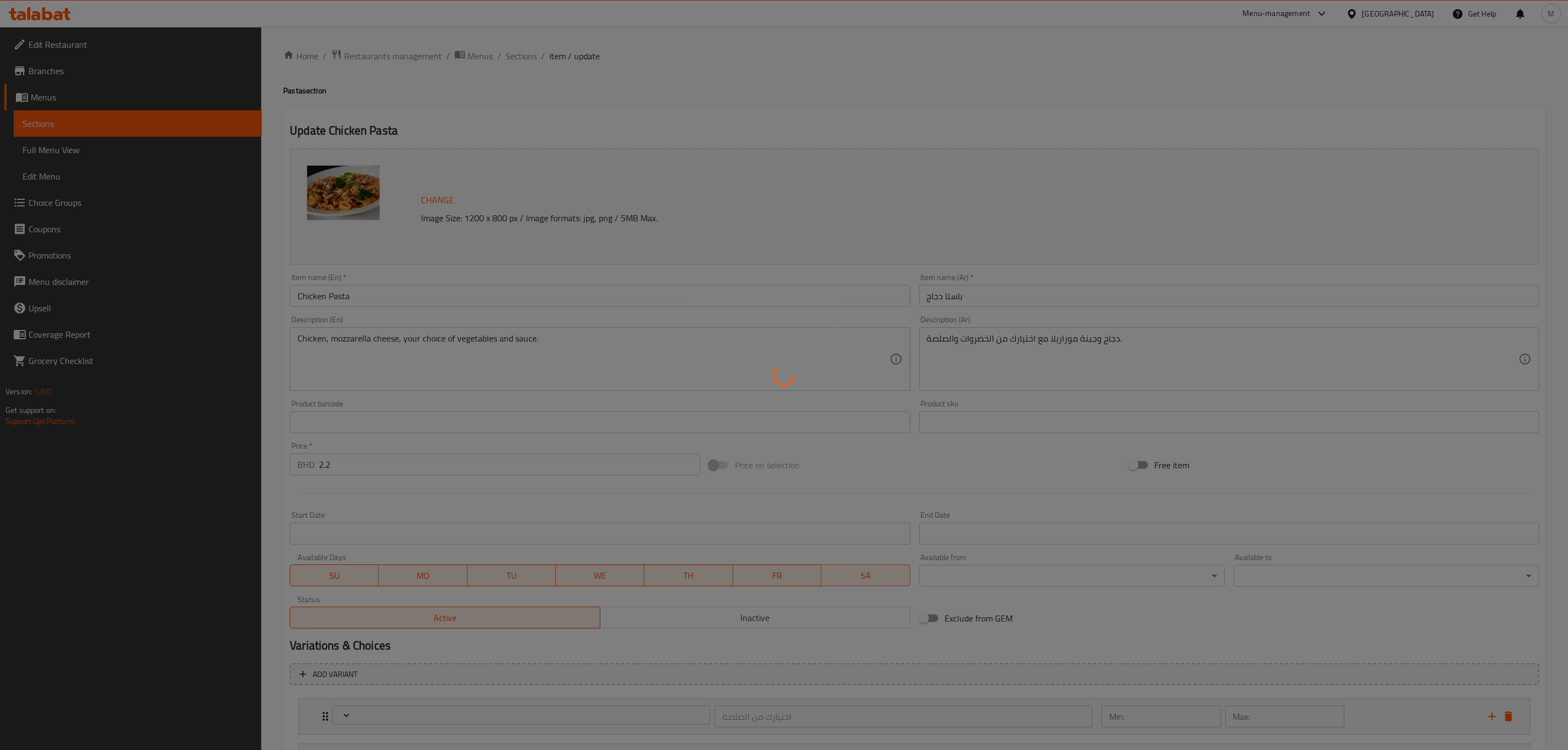
type input "6"
type input "خضروات إضافي"
type input "0"
type input "5"
type input "إضافات"
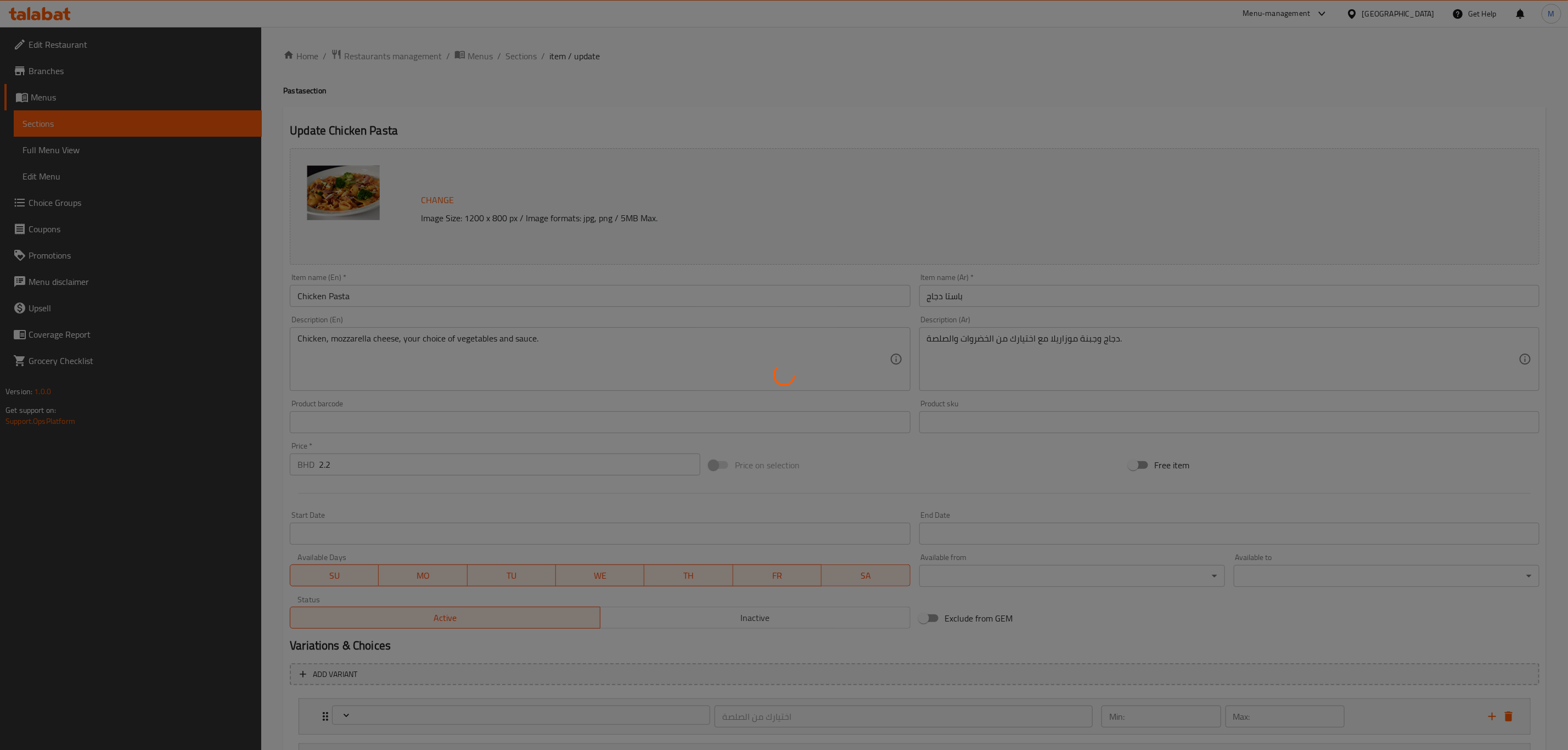
type input "0"
type input "3"
type input "ألإضافات:"
type input "0"
type input "2"
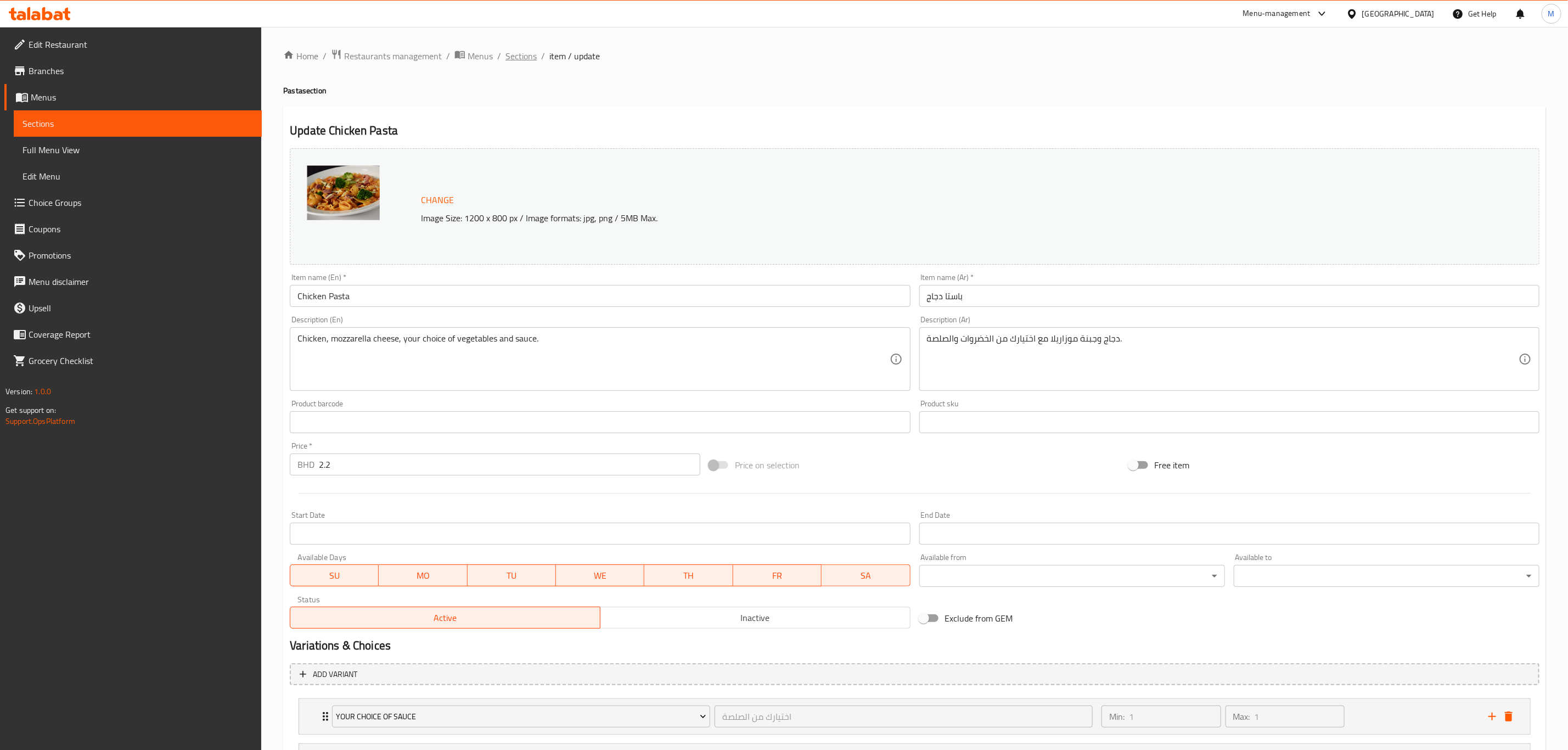
click at [521, 57] on span "Sections" at bounding box center [521, 56] width 32 height 13
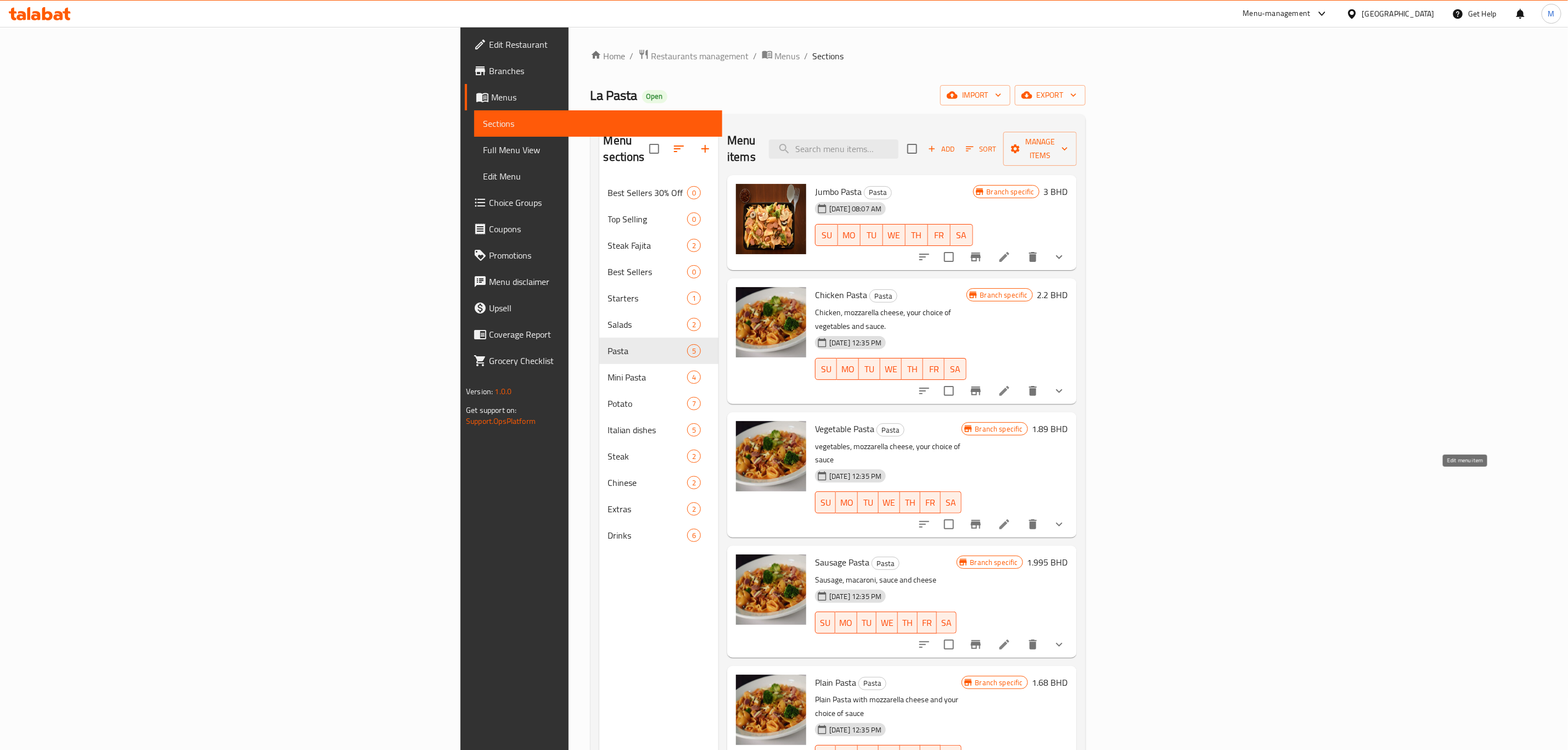
click at [1011, 518] on icon at bounding box center [1004, 524] width 13 height 13
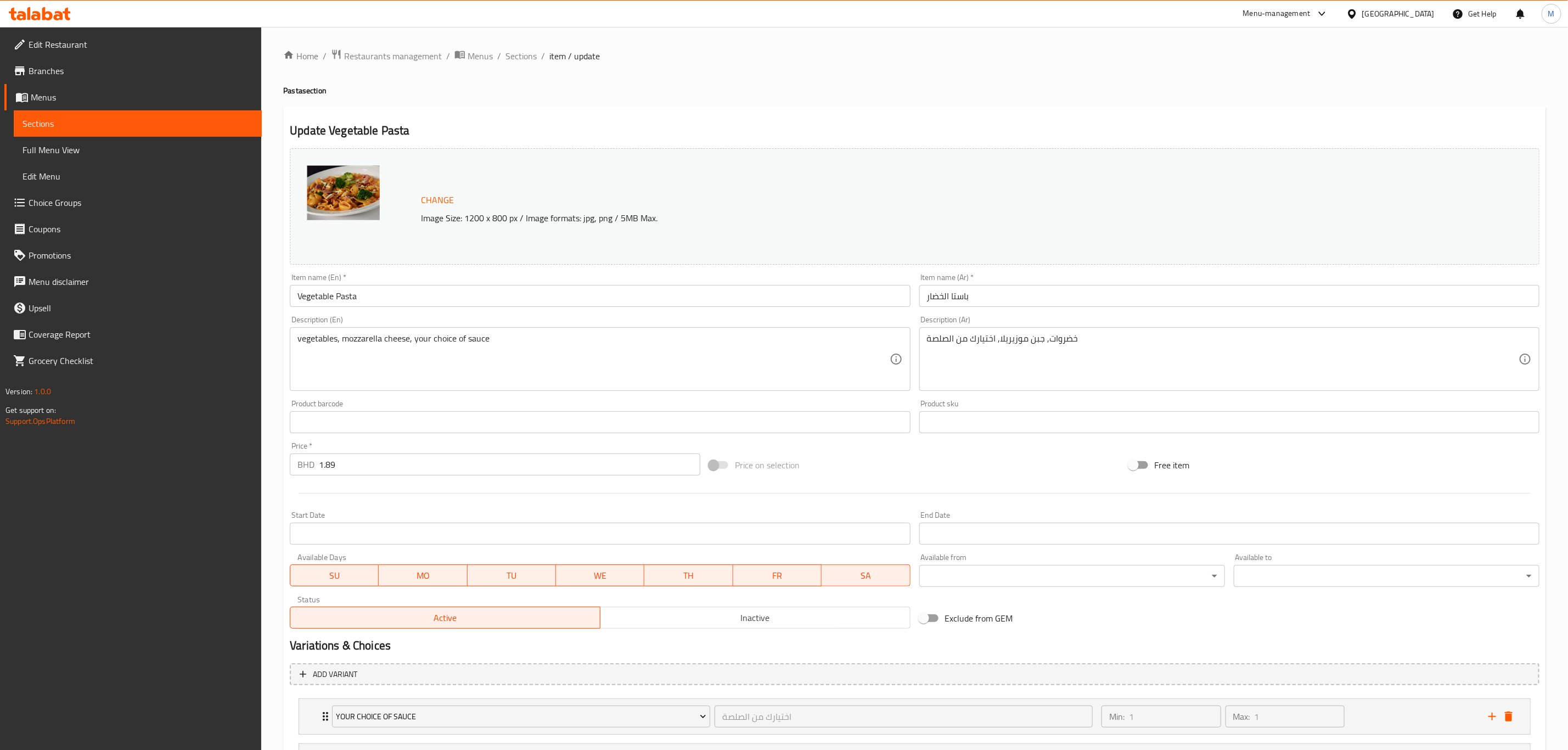
click at [769, 97] on div "Home / Restaurants management / Menus / Sections / item / update Pasta section …" at bounding box center [914, 508] width 1263 height 919
click at [524, 57] on span "Sections" at bounding box center [521, 56] width 32 height 13
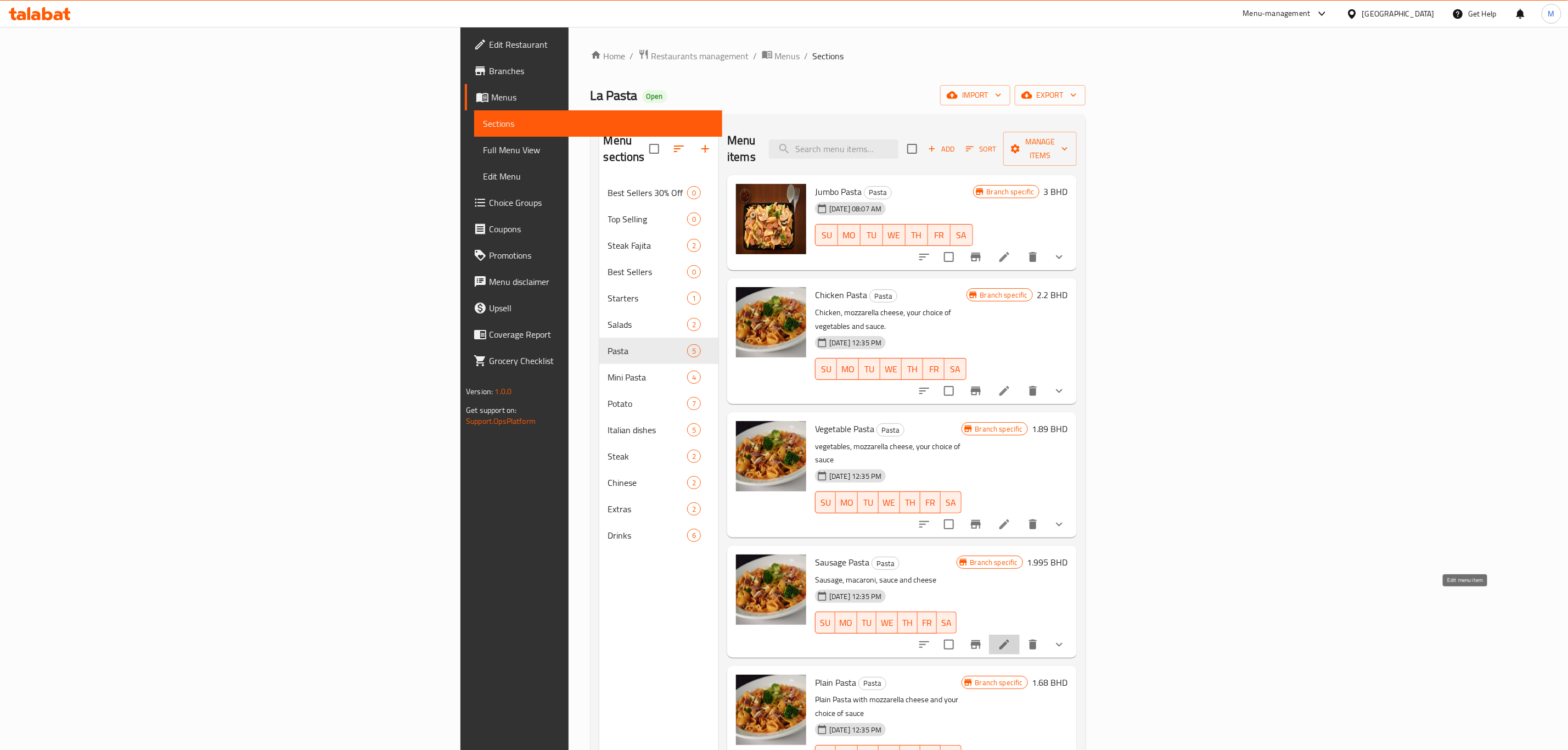
click at [1011, 638] on icon at bounding box center [1004, 644] width 13 height 13
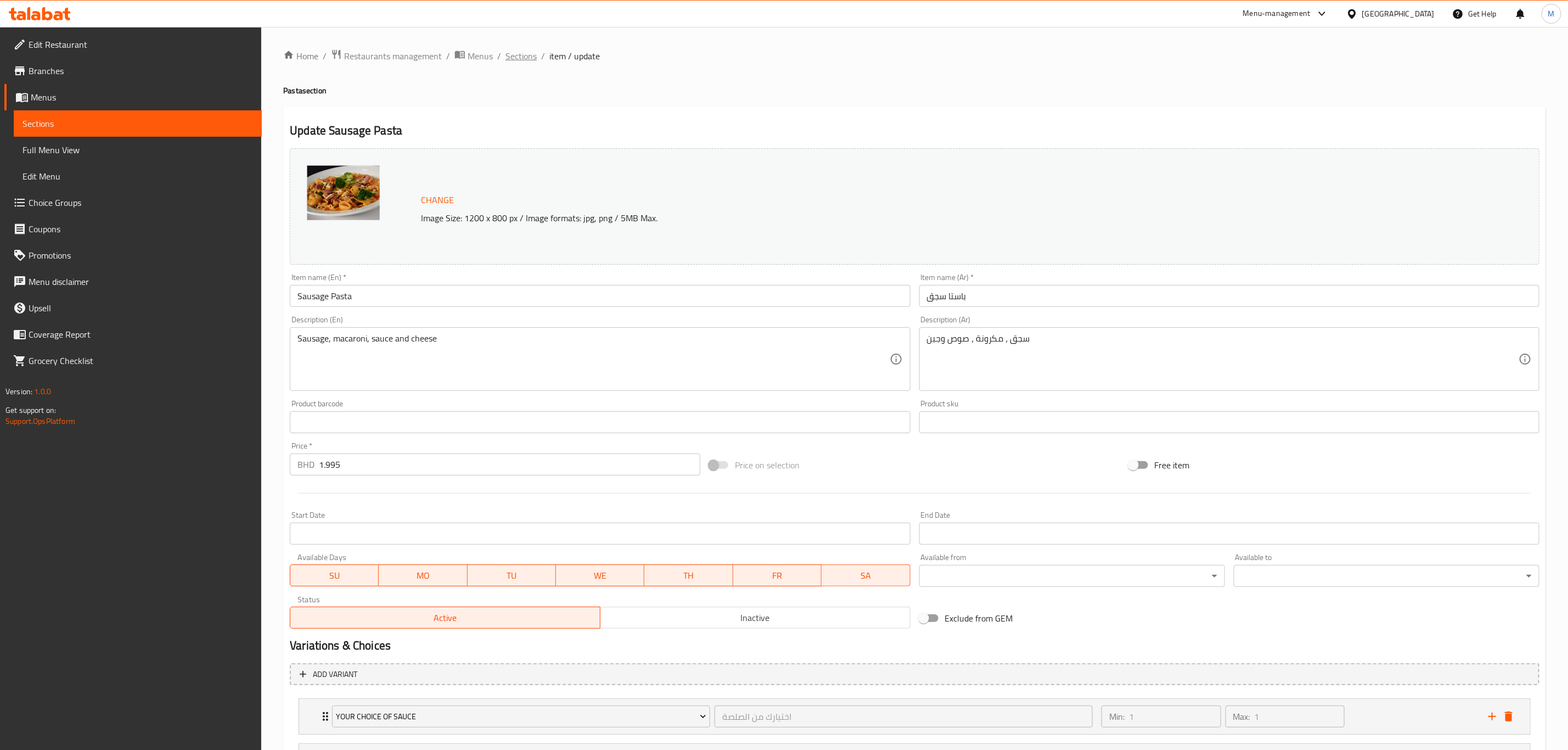
click at [534, 53] on span "Sections" at bounding box center [521, 56] width 32 height 13
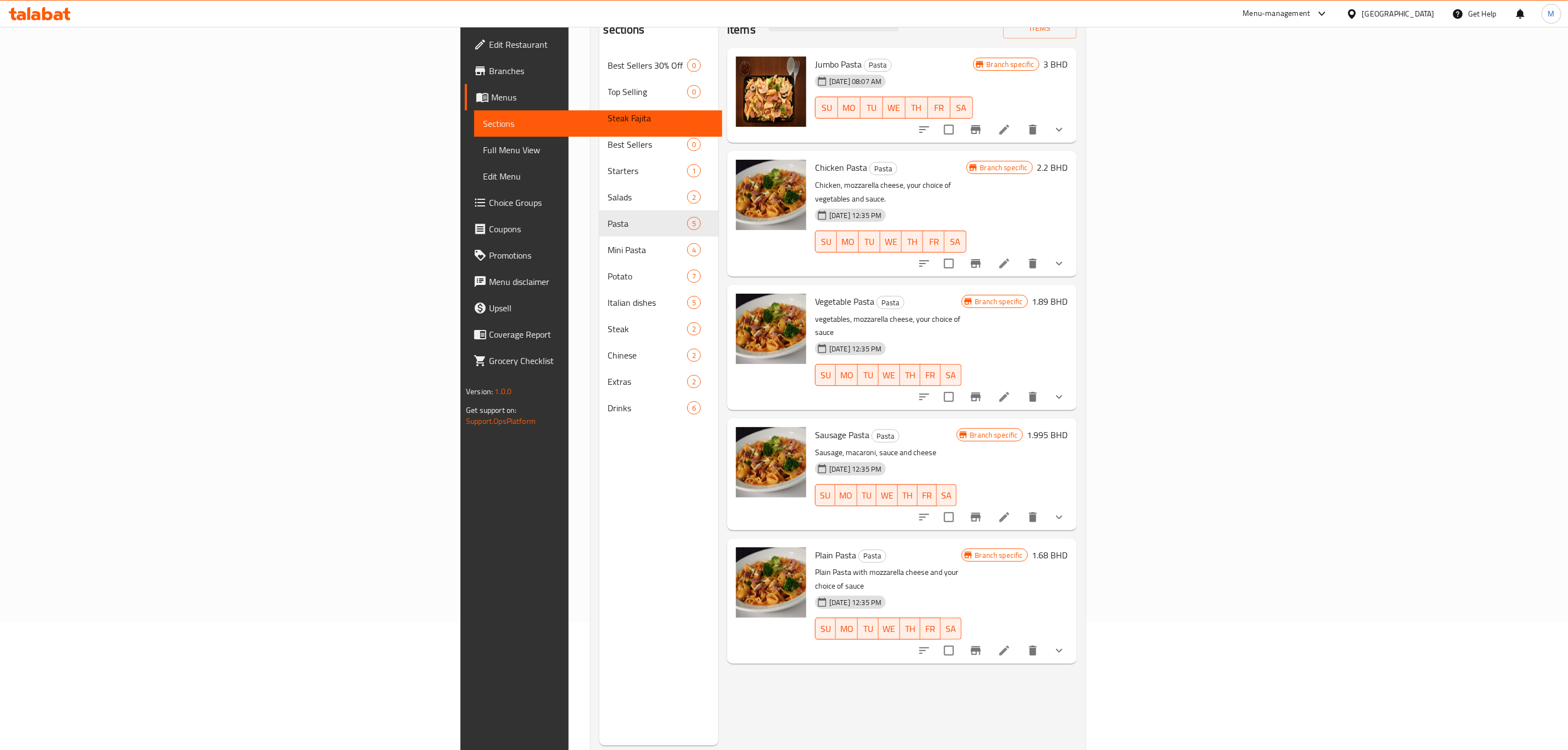
scroll to position [154, 0]
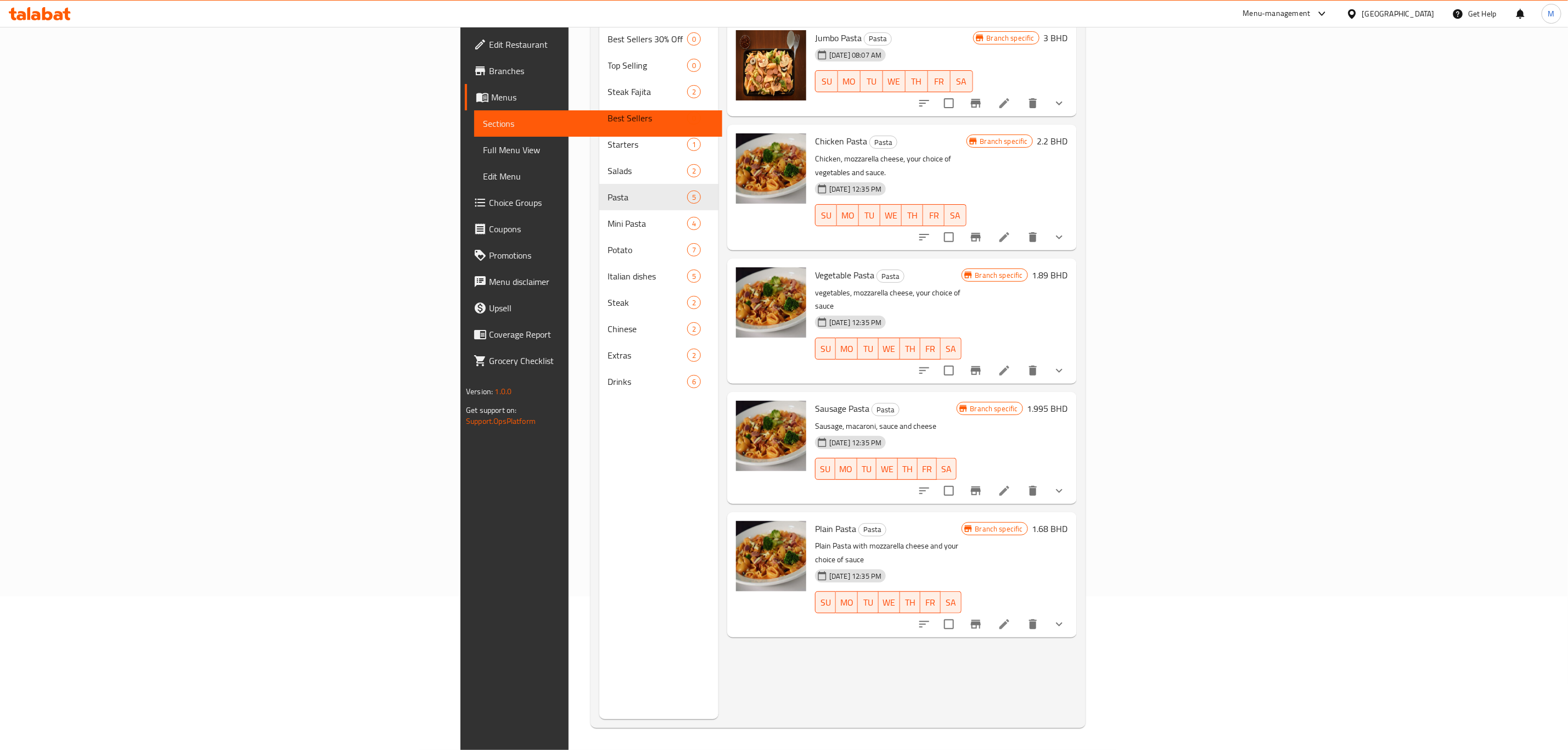
click at [1011, 618] on icon at bounding box center [1004, 624] width 13 height 13
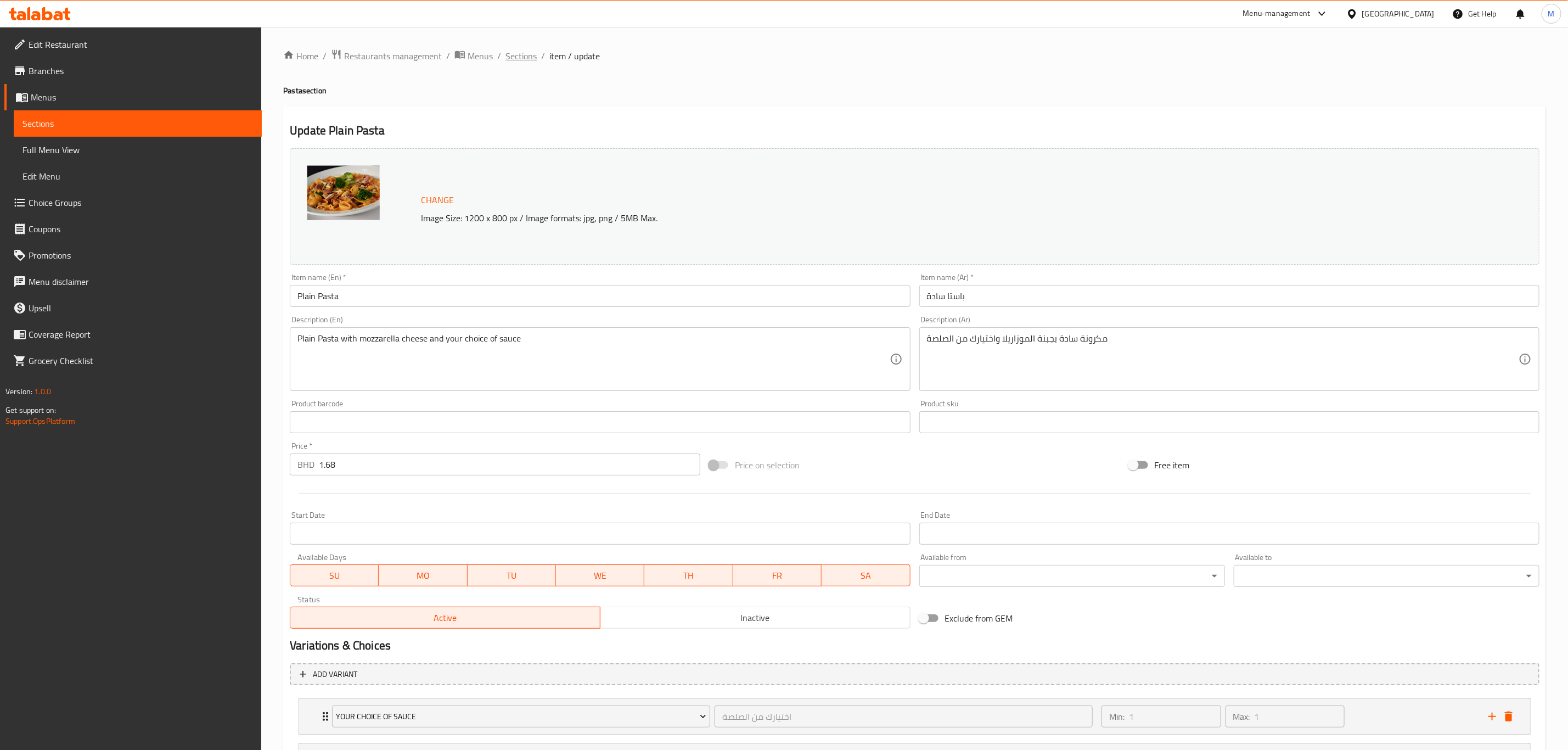
click at [521, 62] on span "Sections" at bounding box center [521, 56] width 32 height 13
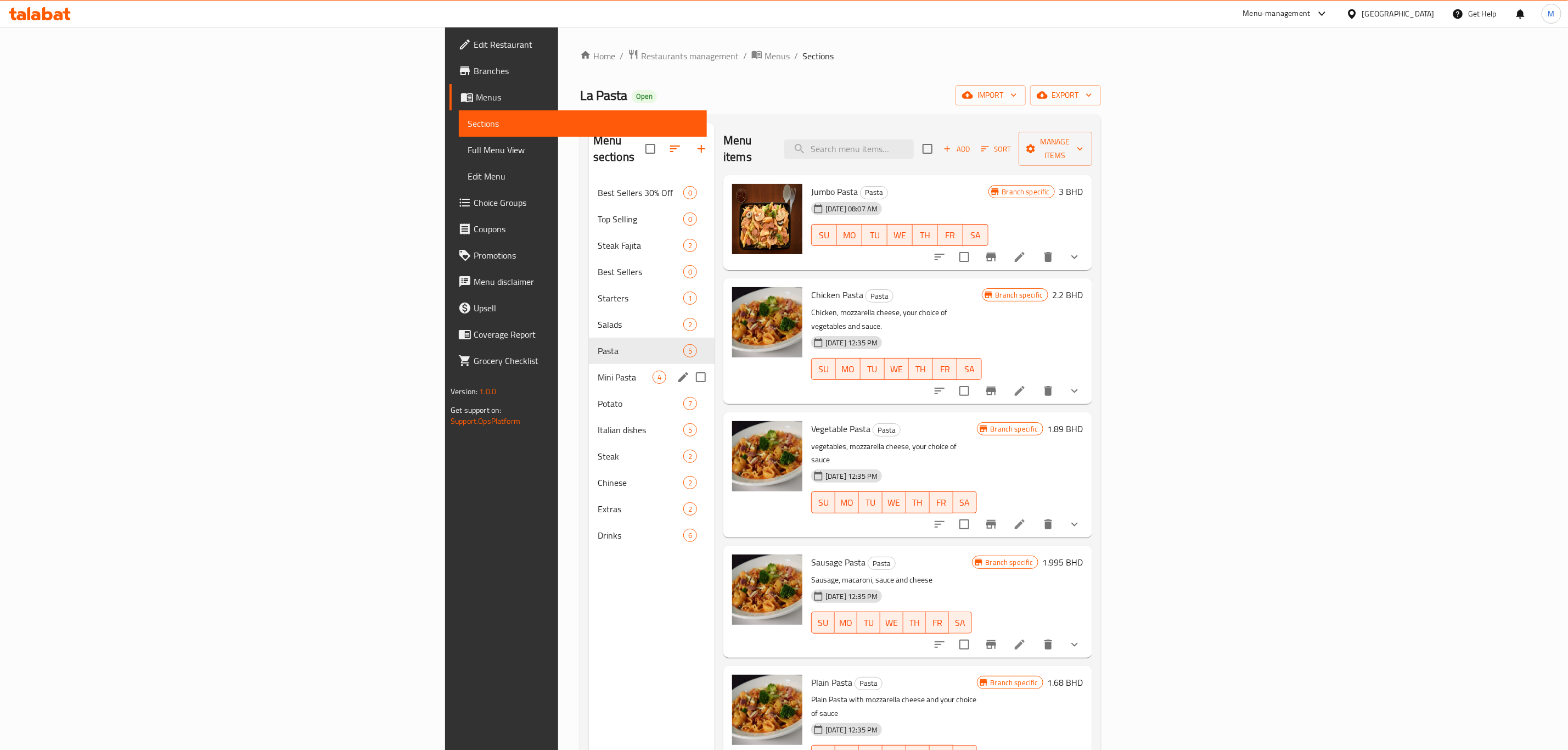
click at [589, 364] on div "Mini Pasta 4" at bounding box center [651, 377] width 126 height 27
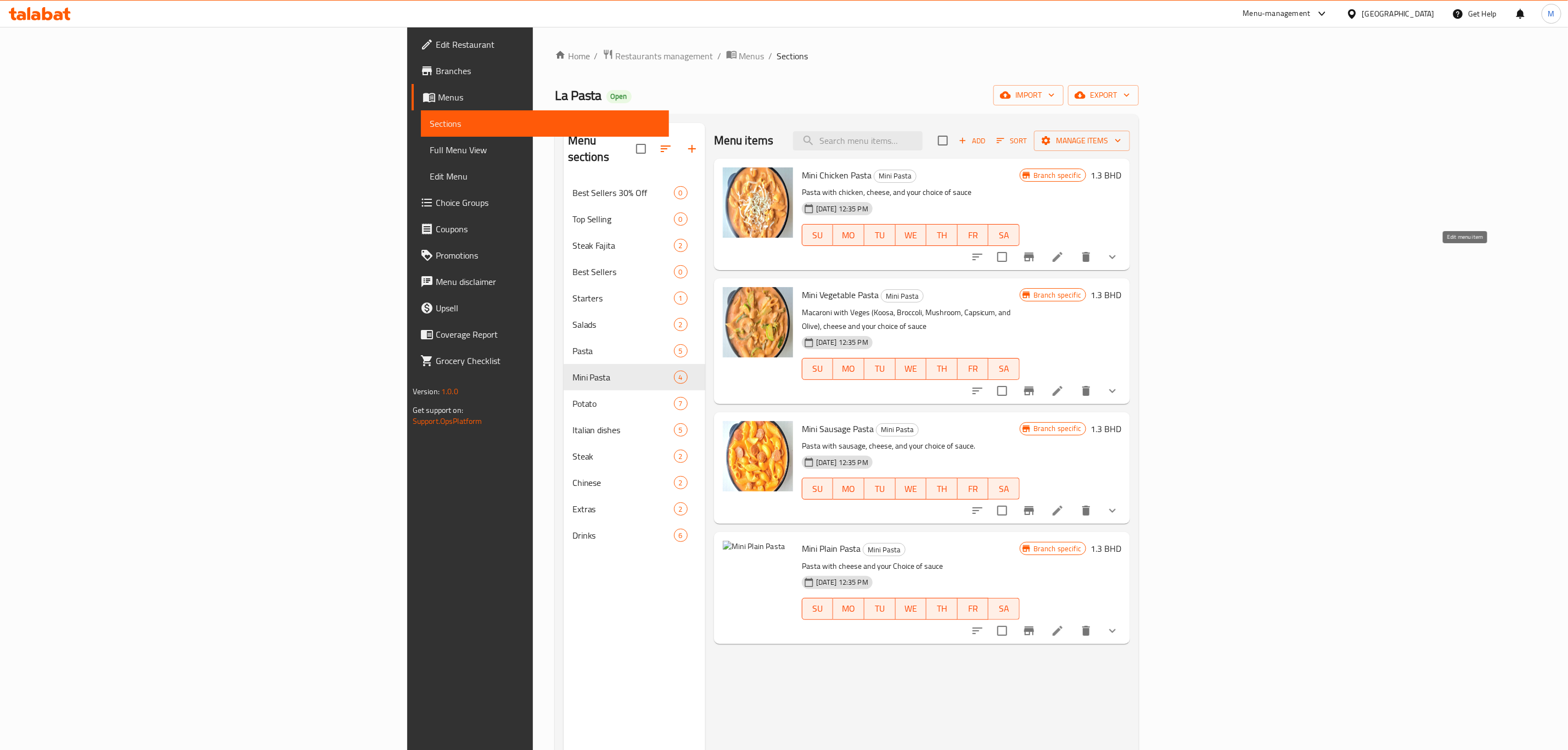
click at [1064, 256] on icon at bounding box center [1058, 256] width 13 height 13
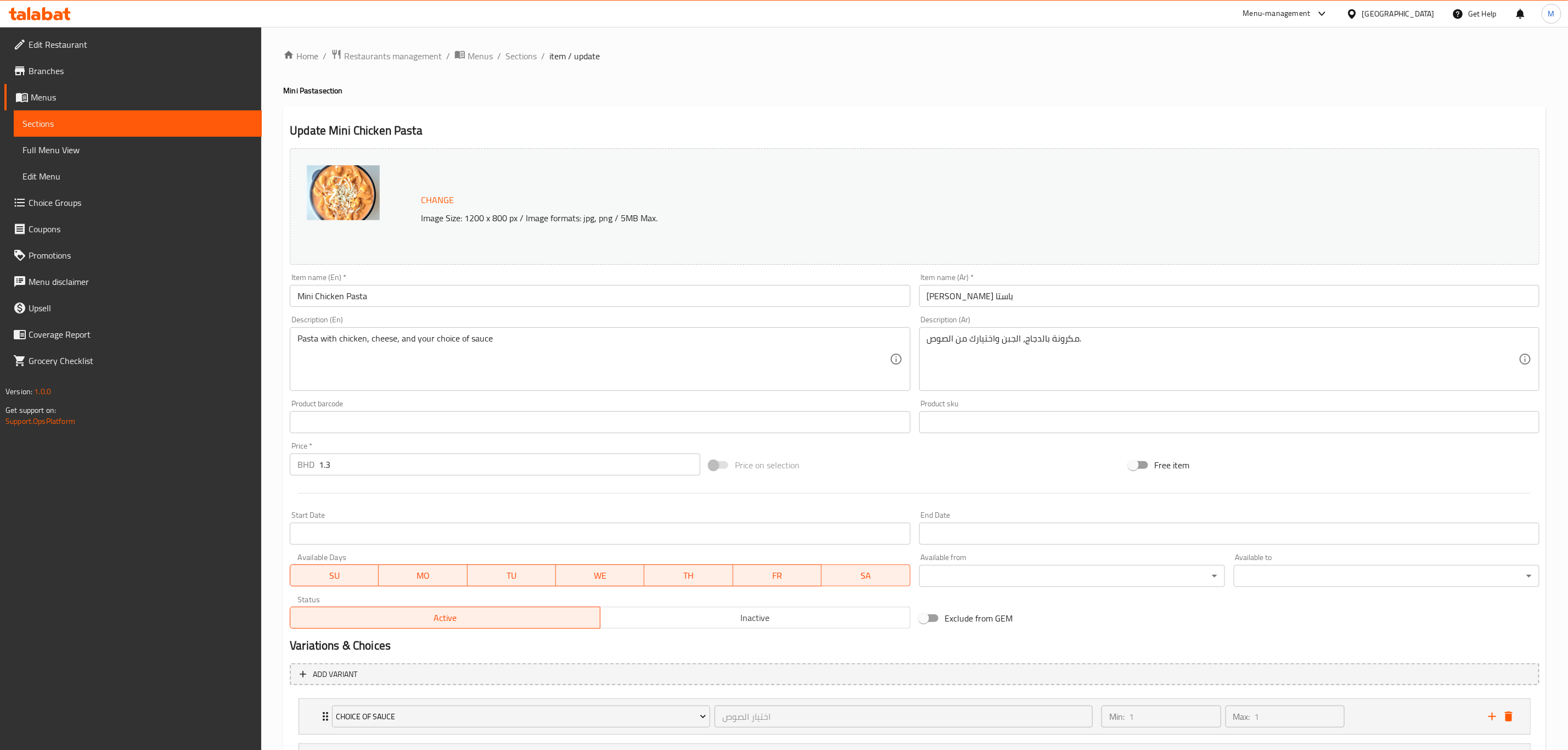
click at [784, 94] on h4 "Mini Pasta section" at bounding box center [914, 90] width 1263 height 11
click at [519, 58] on span "Sections" at bounding box center [521, 56] width 32 height 13
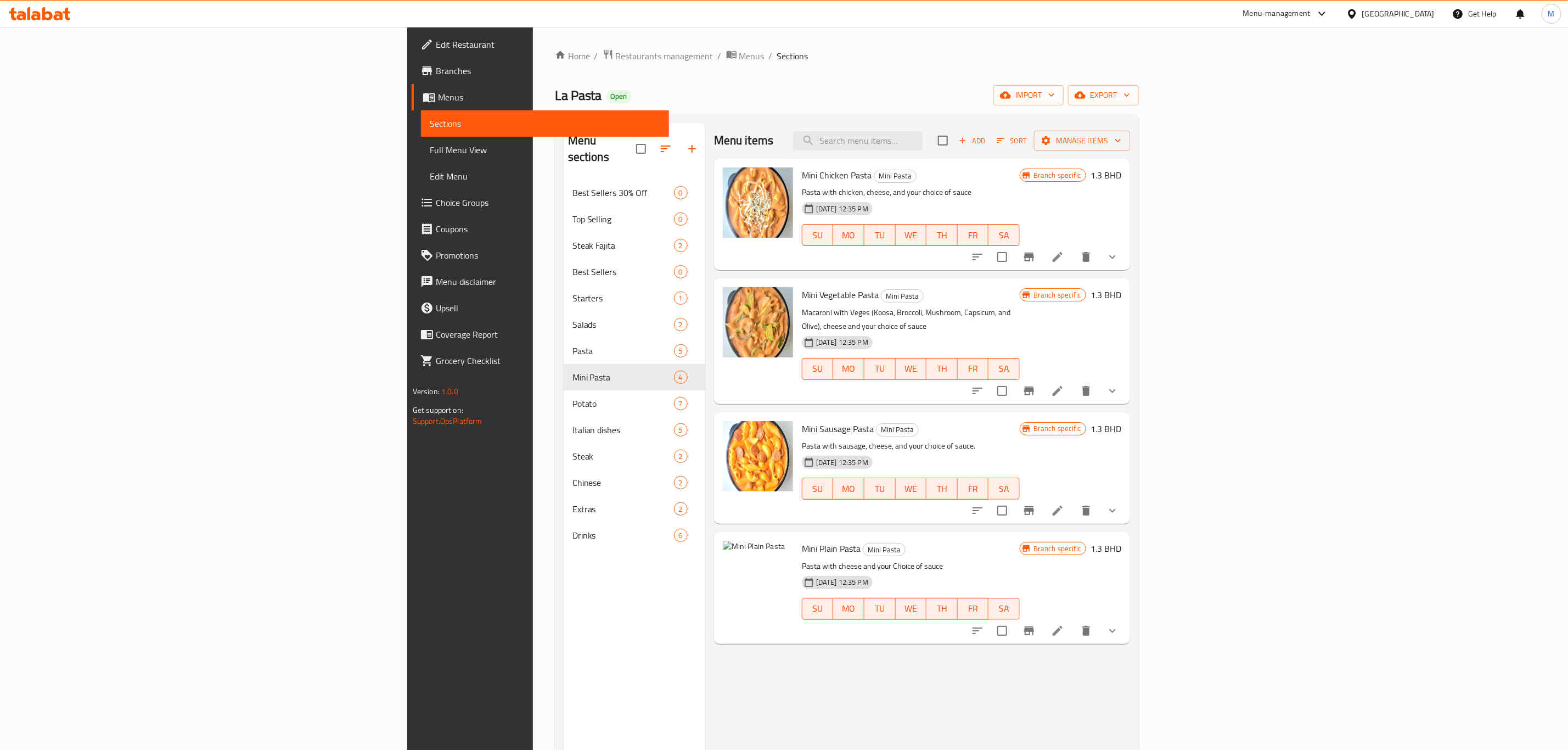
click at [1063, 386] on icon at bounding box center [1058, 391] width 10 height 10
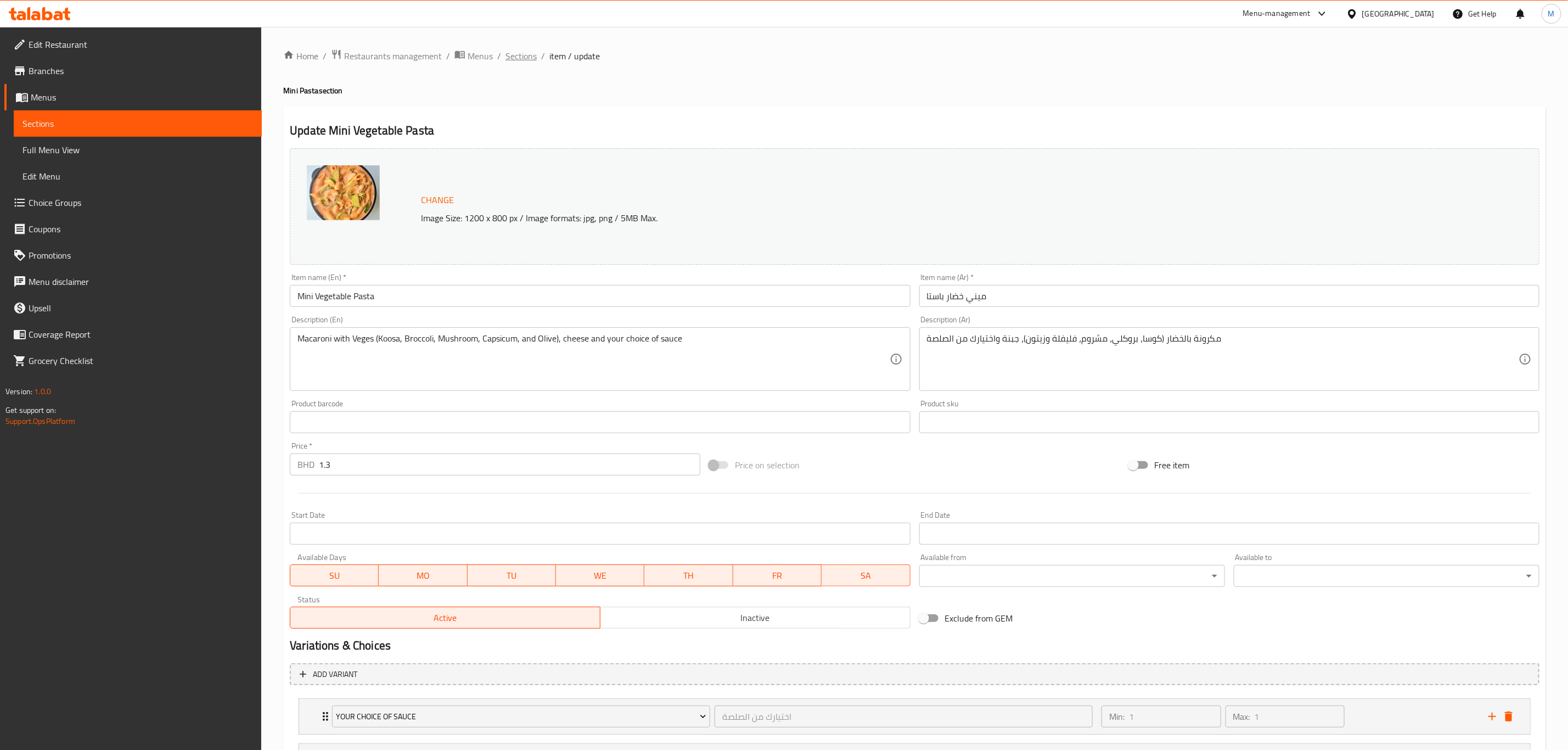
click at [519, 60] on span "Sections" at bounding box center [521, 56] width 32 height 13
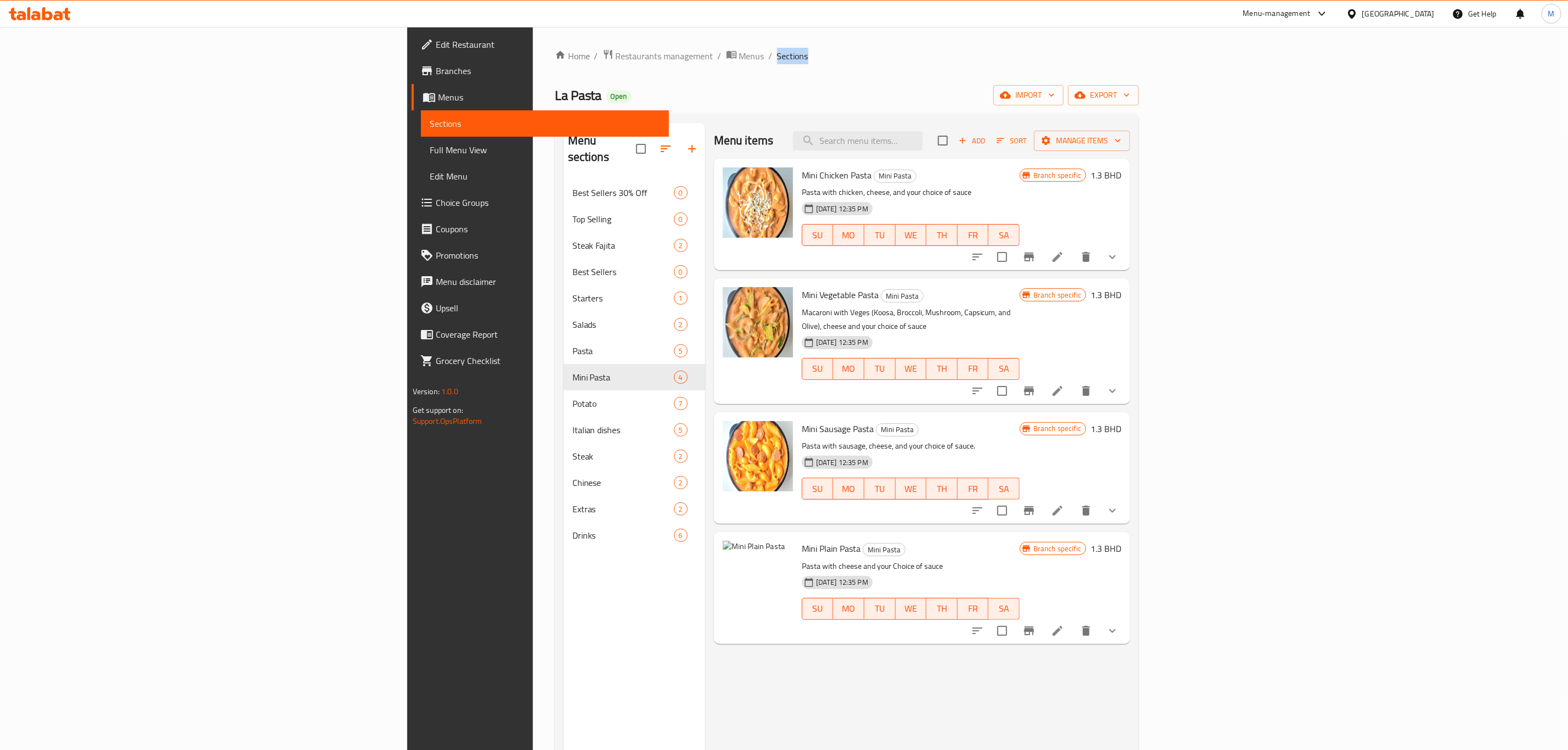
click at [1073, 501] on li at bounding box center [1057, 511] width 31 height 20
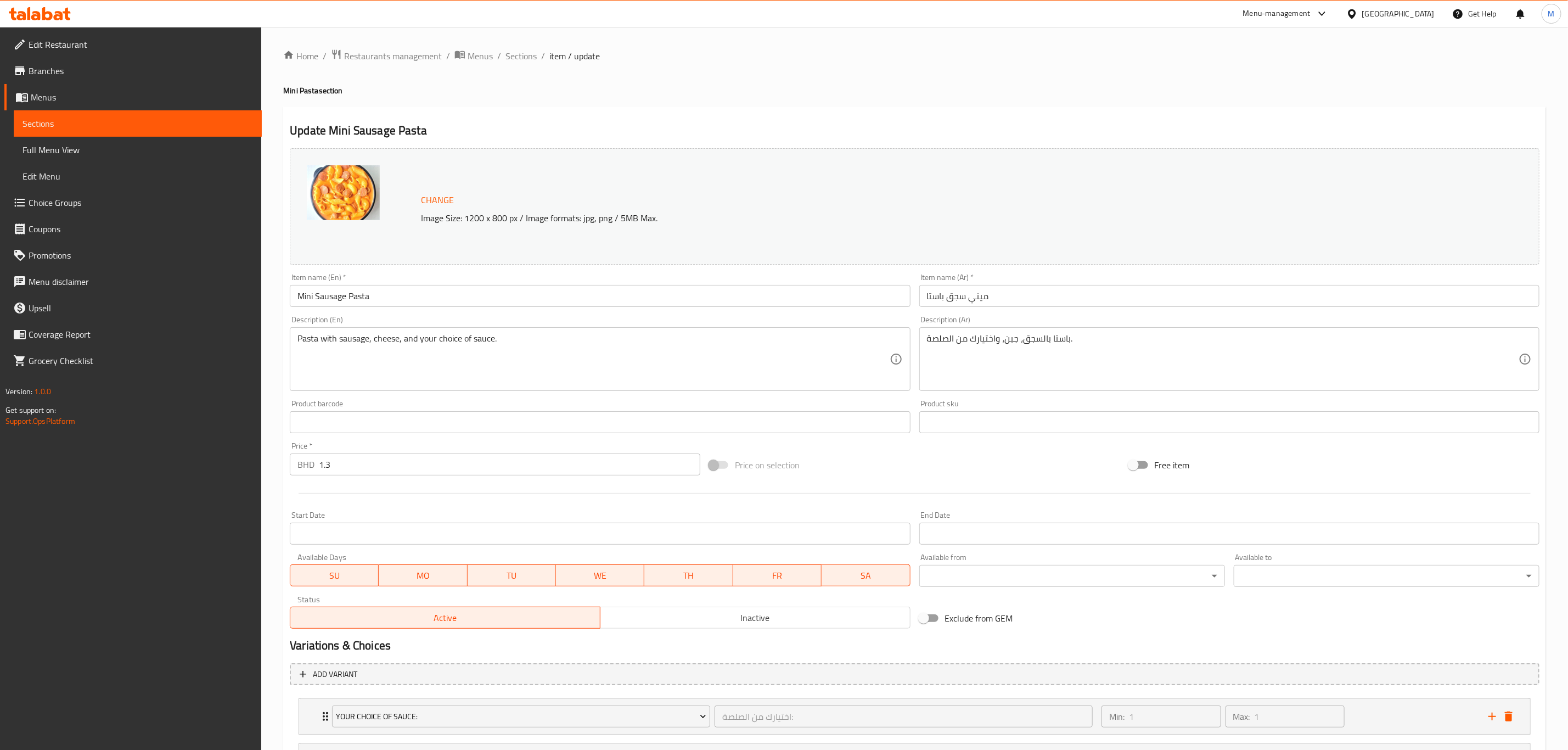
drag, startPoint x: 519, startPoint y: 57, endPoint x: 519, endPoint y: 68, distance: 11.0
click at [519, 57] on span "Sections" at bounding box center [521, 56] width 32 height 13
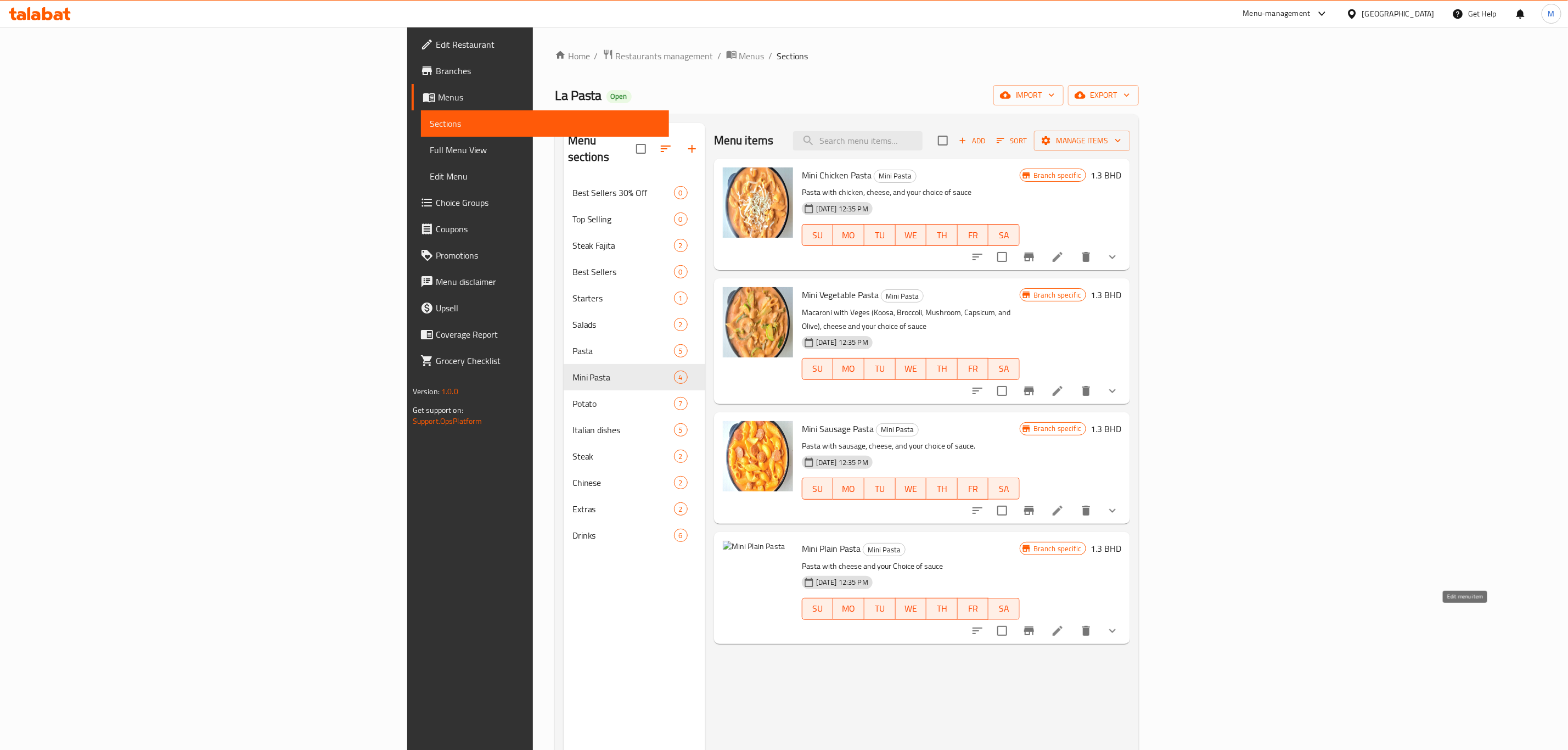
click at [1064, 624] on icon at bounding box center [1058, 631] width 13 height 13
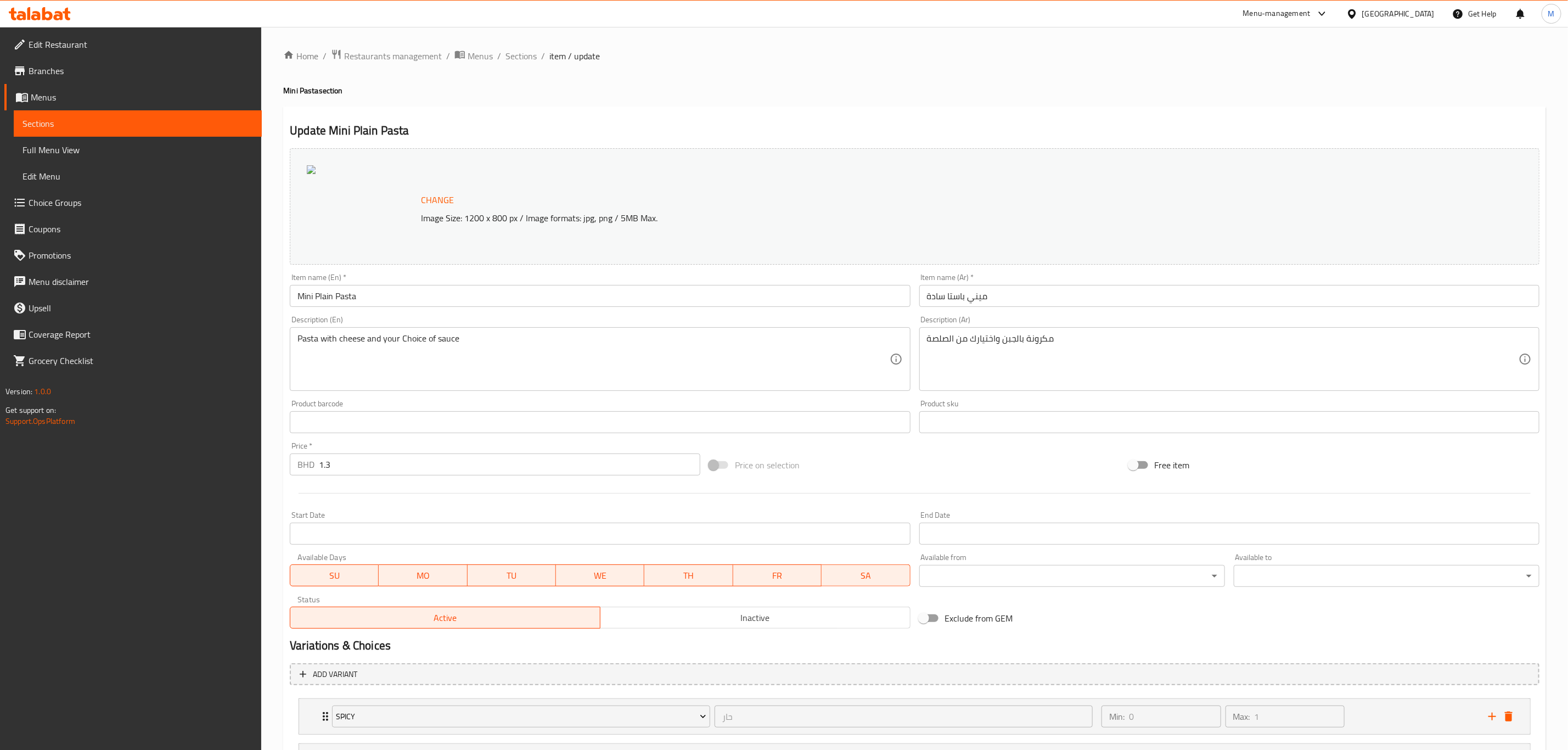
click at [779, 115] on div "Update Mini Plain Pasta Change Image Size: 1200 x 800 px / Image formats: jpg, …" at bounding box center [914, 466] width 1263 height 718
click at [83, 80] on link "Branches" at bounding box center [133, 70] width 257 height 27
